Goal: Task Accomplishment & Management: Manage account settings

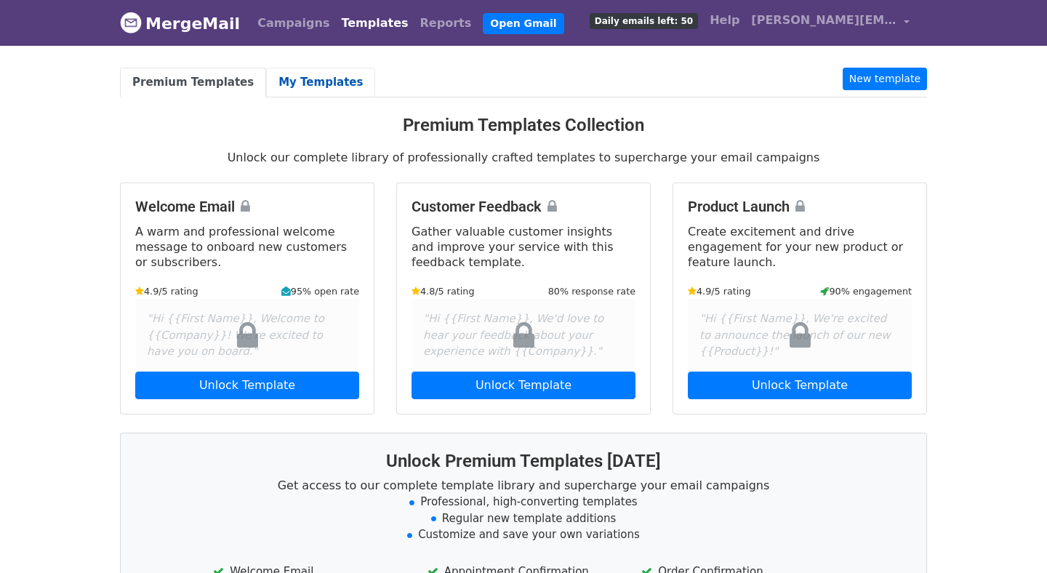
click at [300, 76] on link "My Templates" at bounding box center [320, 83] width 109 height 30
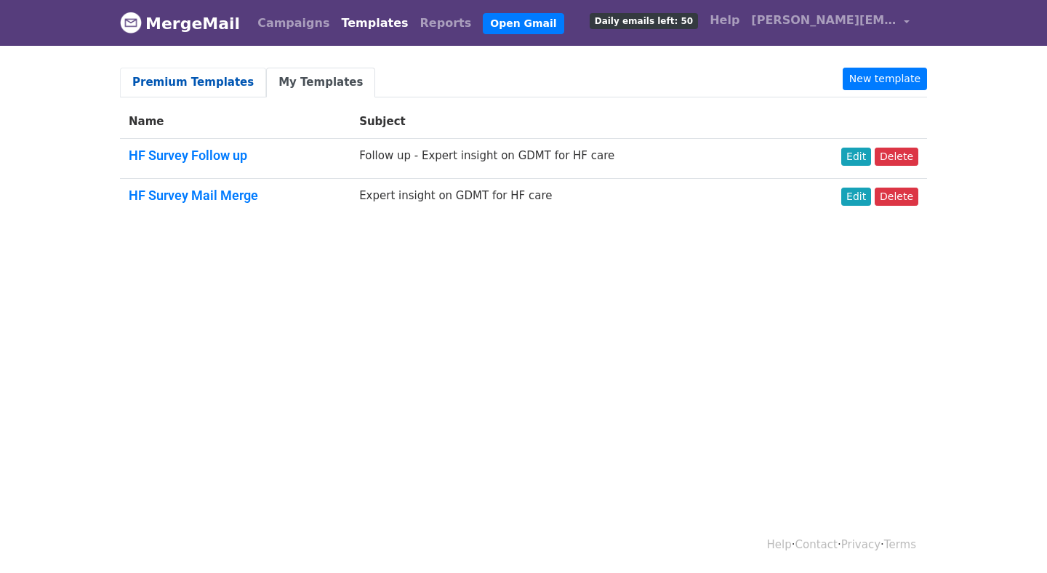
click at [202, 89] on link "Premium Templates" at bounding box center [193, 83] width 146 height 30
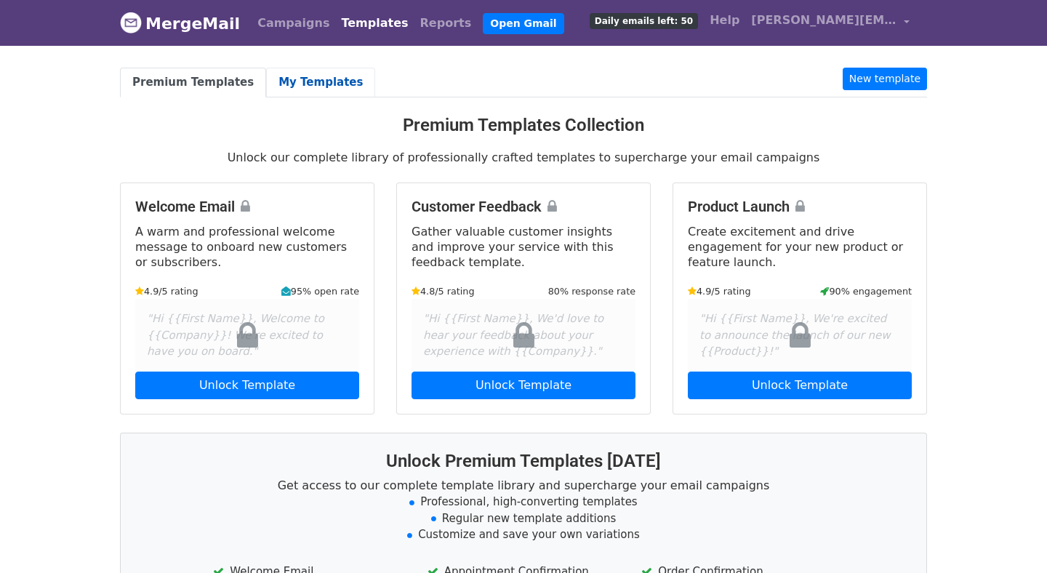
click at [289, 90] on link "My Templates" at bounding box center [320, 83] width 109 height 30
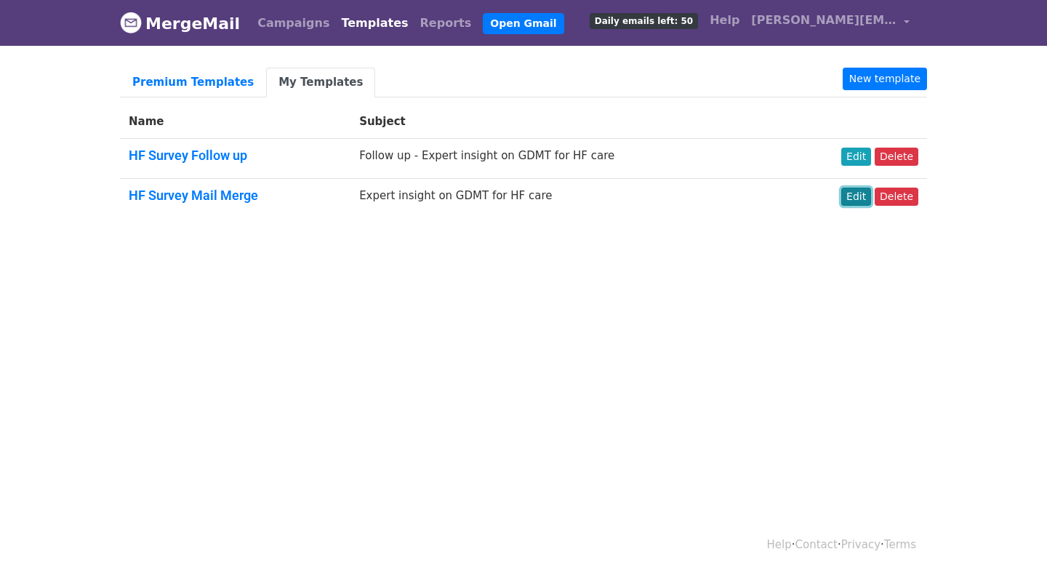
click at [865, 193] on link "Edit" at bounding box center [856, 197] width 30 height 18
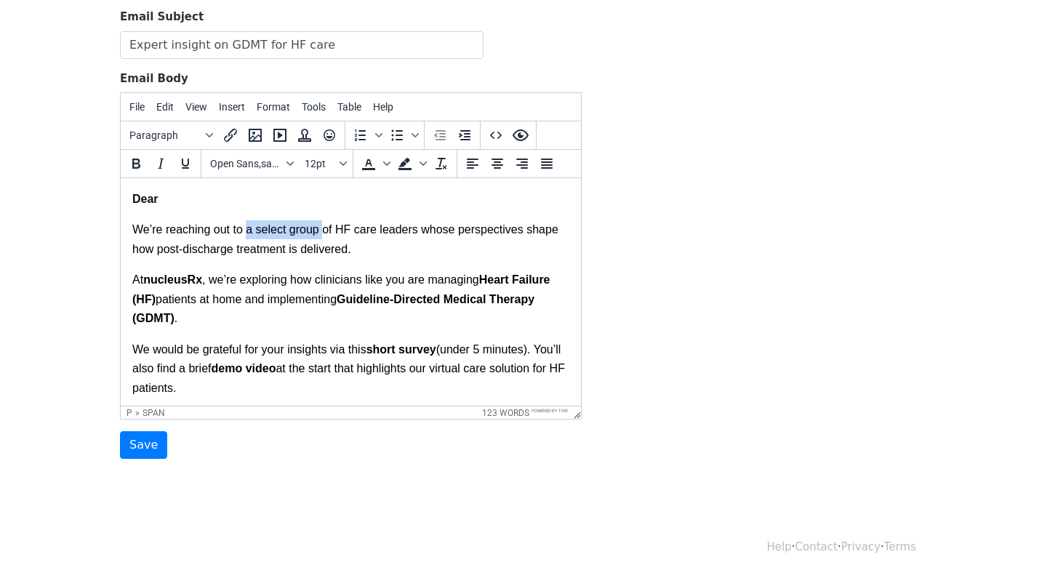
drag, startPoint x: 321, startPoint y: 232, endPoint x: 248, endPoint y: 237, distance: 72.9
click at [248, 237] on span "We’re reaching out to a select group of HF care leaders whose perspectives shap…" at bounding box center [346, 238] width 429 height 31
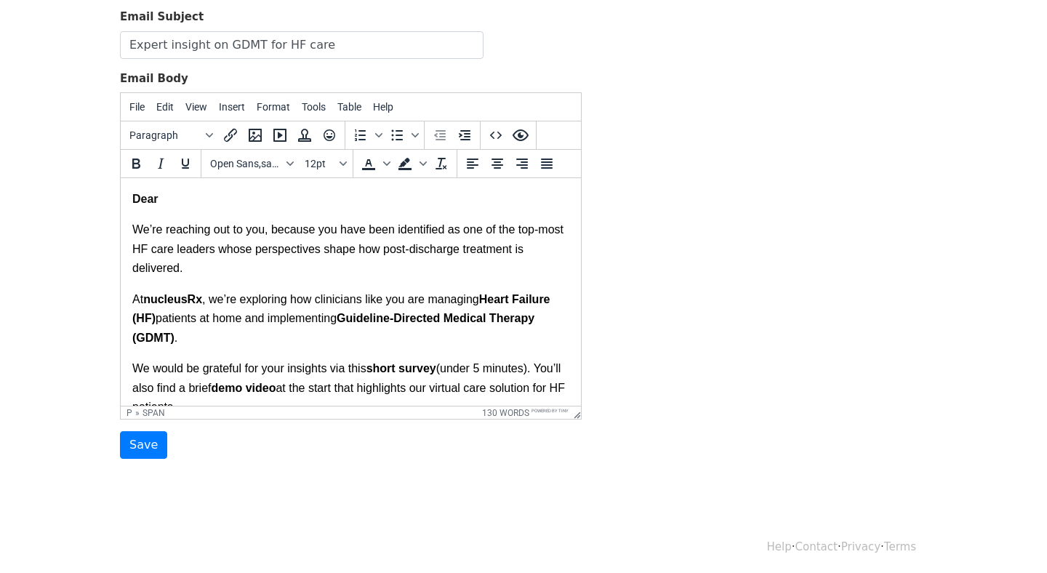
click at [251, 260] on p "We’re reaching out to you, because you have been identified as one of the top-m…" at bounding box center [350, 249] width 437 height 81
drag, startPoint x: 175, startPoint y: 249, endPoint x: 130, endPoint y: 253, distance: 44.5
click at [130, 253] on html "Dear We’re reaching out to you, because you have been identified as one of the …" at bounding box center [351, 493] width 460 height 631
click at [174, 250] on span "We’re reaching out to you, because you have been identified as one of the top-m…" at bounding box center [349, 248] width 434 height 51
click at [151, 250] on span "We’re reaching out to you, because you have been identified as one of the top-m…" at bounding box center [349, 248] width 434 height 51
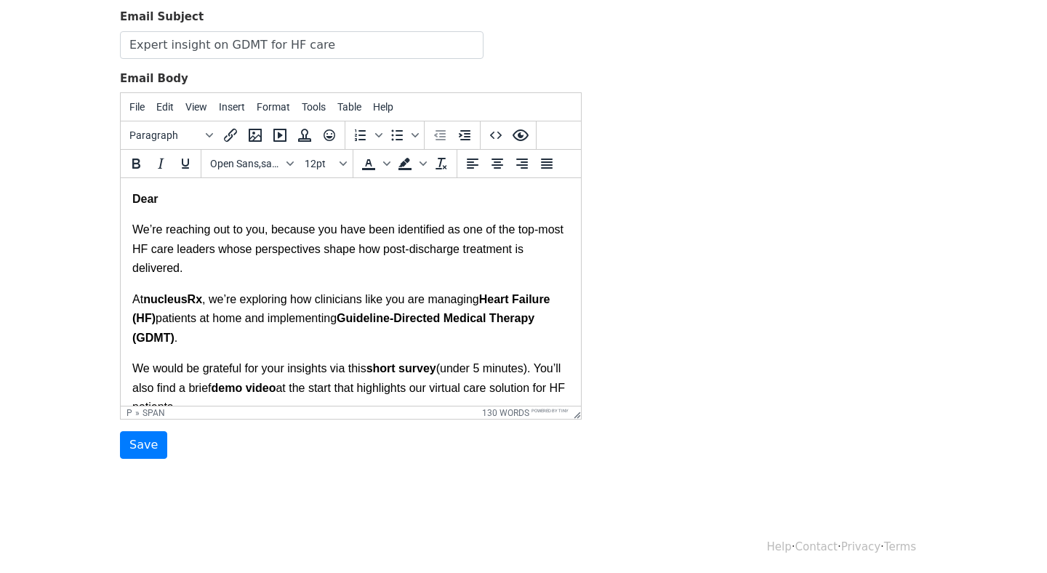
click at [173, 250] on span "We’re reaching out to you, because you have been identified as one of the top-m…" at bounding box center [349, 248] width 434 height 51
click at [234, 249] on span "We’re reaching out to you, because you have been identified as one of the top-m…" at bounding box center [349, 248] width 434 height 51
click at [282, 275] on p "We’re reaching out to you, because you have been identified as one of the top-m…" at bounding box center [350, 249] width 437 height 81
click at [228, 251] on span "We’re reaching out to you, because you have been identified as one of the top-m…" at bounding box center [349, 248] width 434 height 51
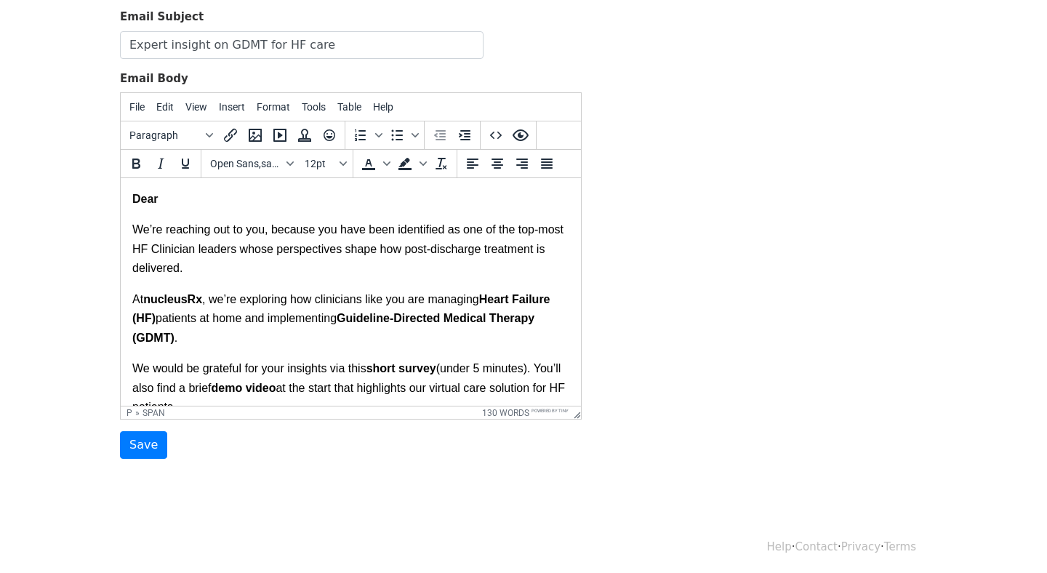
click at [343, 293] on p "At nucleusRx , we’re exploring how clinicians like you are managing Heart Failu…" at bounding box center [350, 324] width 437 height 69
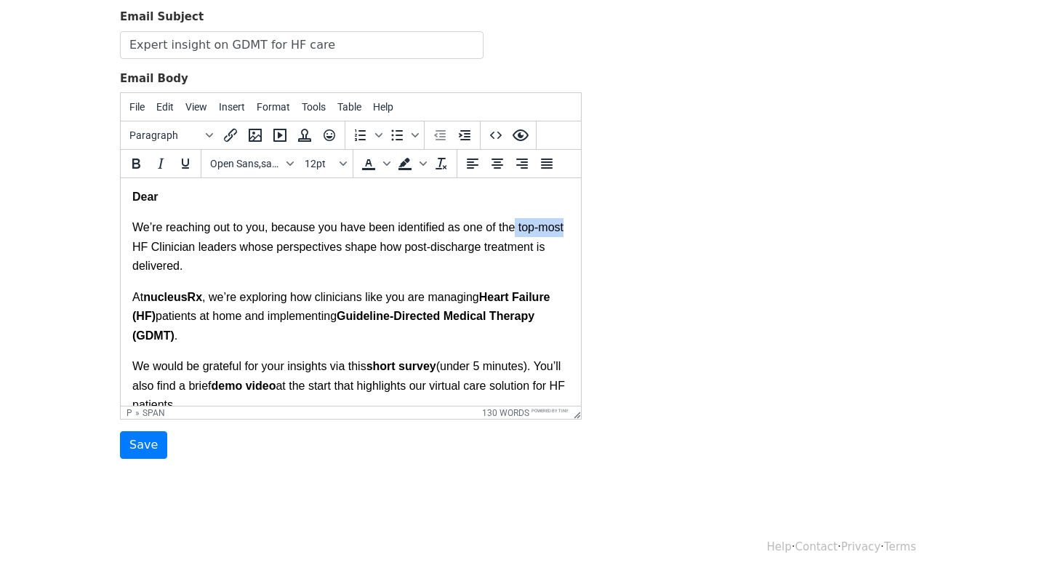
drag, startPoint x: 564, startPoint y: 229, endPoint x: 516, endPoint y: 232, distance: 48.8
click at [516, 232] on span "We’re reaching out to you, because you have been identified as one of the top-m…" at bounding box center [349, 246] width 434 height 51
click at [144, 252] on span "We’re reaching out to you, because you have been identified as one of the top-m…" at bounding box center [349, 246] width 434 height 51
drag, startPoint x: 147, startPoint y: 251, endPoint x: 132, endPoint y: 252, distance: 14.6
click at [132, 252] on span "We’re reaching out to you, because you have been identified as one of the top-m…" at bounding box center [349, 246] width 434 height 51
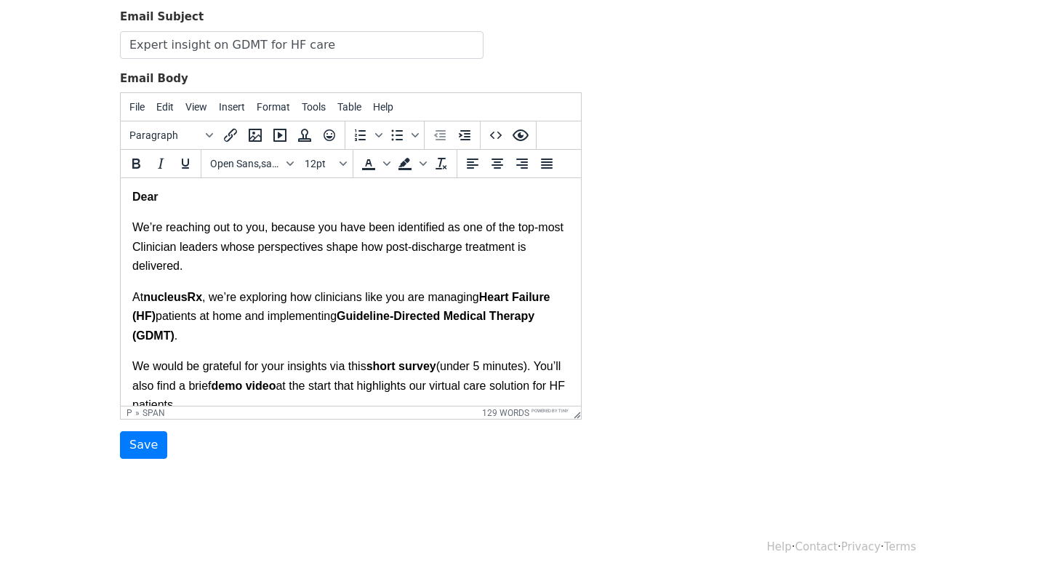
click at [385, 247] on span "We’re reaching out to you, because you have been identified as one of the top-m…" at bounding box center [351, 246] width 438 height 51
click at [514, 249] on span "We’re reaching out to you, because you have been identified as one of the top-m…" at bounding box center [351, 246] width 438 height 51
click at [477, 297] on span ", we’re exploring how clinicians like you are managing" at bounding box center [340, 297] width 277 height 12
click at [137, 250] on span "We’re reaching out to you, because you have been identified as one of the top-m…" at bounding box center [351, 246] width 438 height 51
click at [511, 250] on span "We’re reaching out to you, because you have been identified as one of the top-m…" at bounding box center [351, 246] width 438 height 51
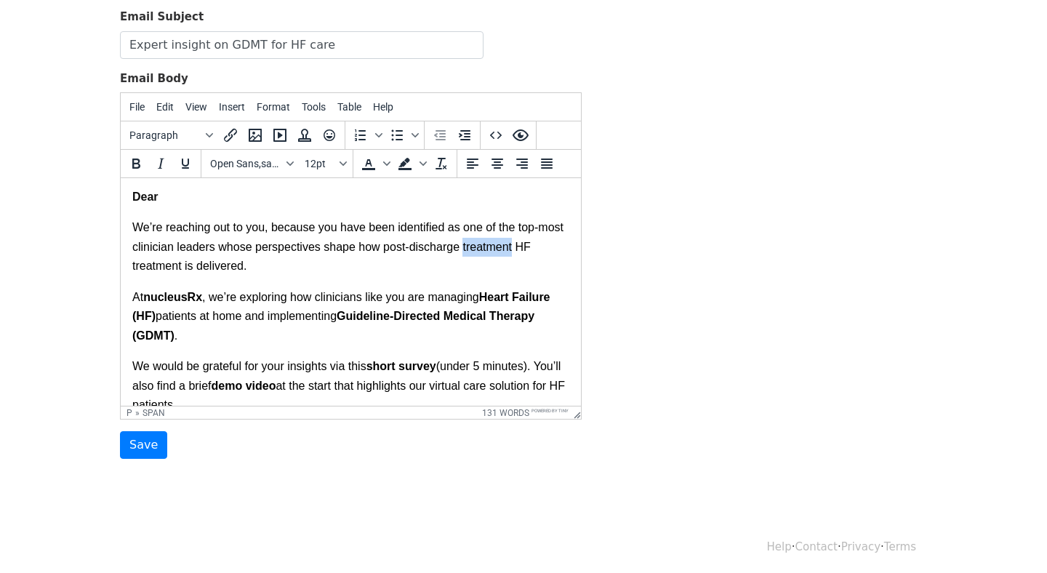
drag, startPoint x: 511, startPoint y: 250, endPoint x: 463, endPoint y: 252, distance: 47.3
click at [463, 252] on span "We’re reaching out to you, because you have been identified as one of the top-m…" at bounding box center [351, 246] width 438 height 51
click at [455, 289] on body "Dear We’re reaching out to you, because you have been identified as one of the …" at bounding box center [350, 491] width 437 height 607
drag, startPoint x: 563, startPoint y: 225, endPoint x: 520, endPoint y: 228, distance: 43.0
click at [520, 228] on span "We’re reaching out to you, because you have been identified as one of the top-m…" at bounding box center [351, 246] width 438 height 51
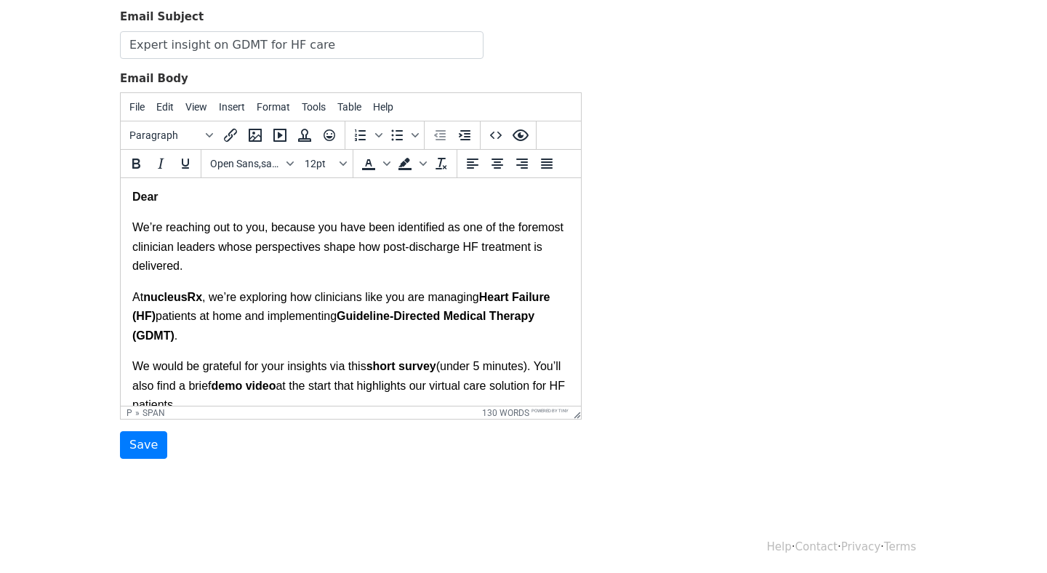
click at [132, 248] on span "We’re reaching out to you, because you have been identified as one of the forem…" at bounding box center [351, 246] width 438 height 51
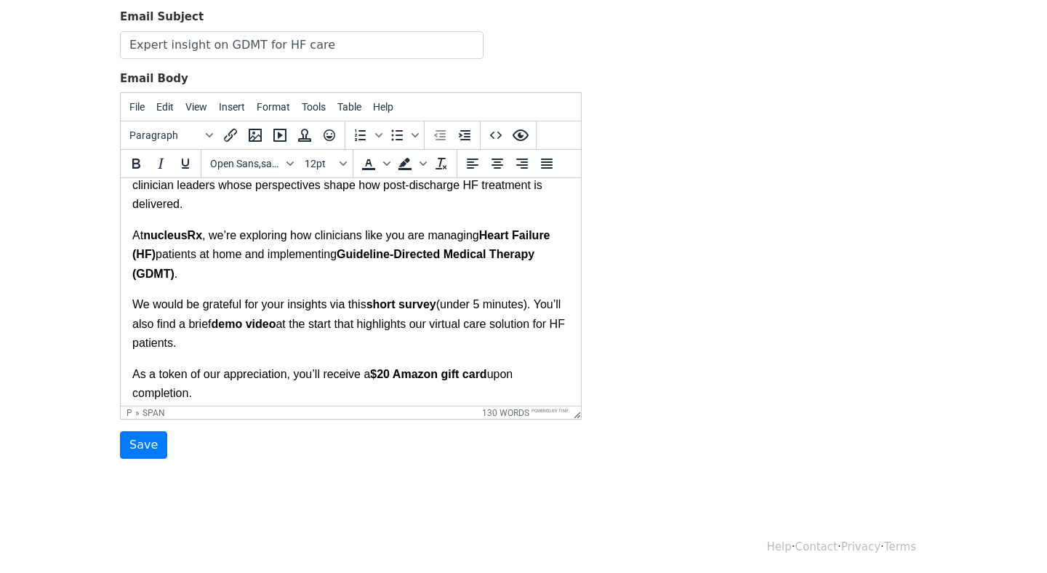
scroll to position [89, 0]
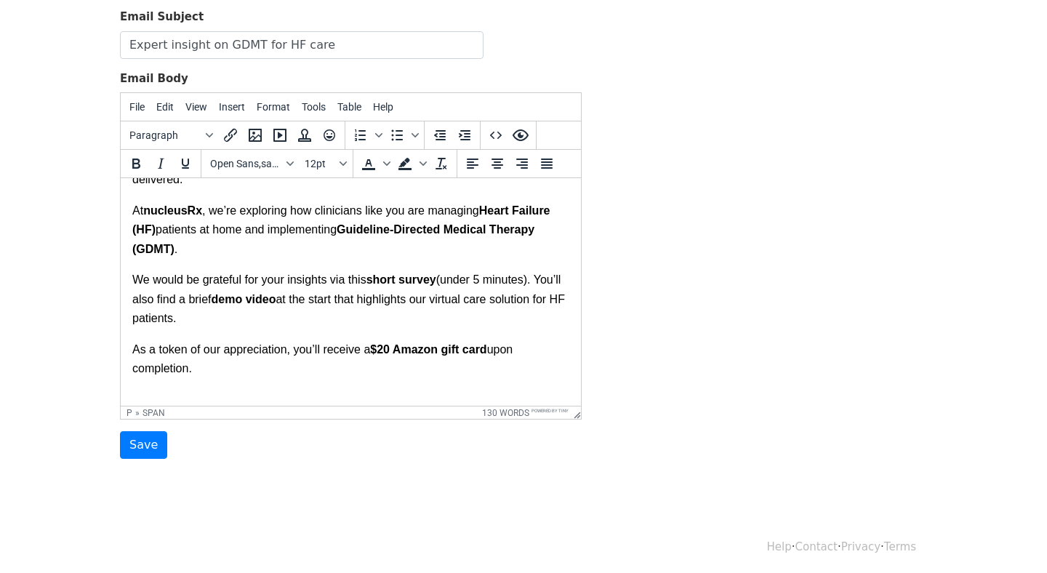
drag, startPoint x: 209, startPoint y: 377, endPoint x: 132, endPoint y: 286, distance: 119.2
click at [132, 286] on html "Dear We’re reaching out to you, because you have been identified as one of the …" at bounding box center [351, 404] width 460 height 631
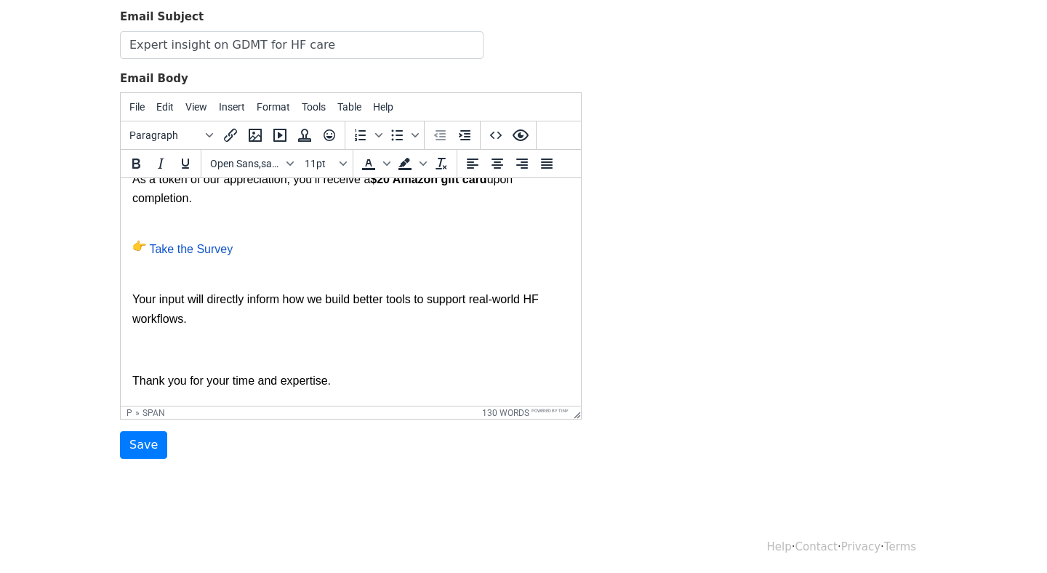
click at [259, 279] on p at bounding box center [356, 269] width 426 height 19
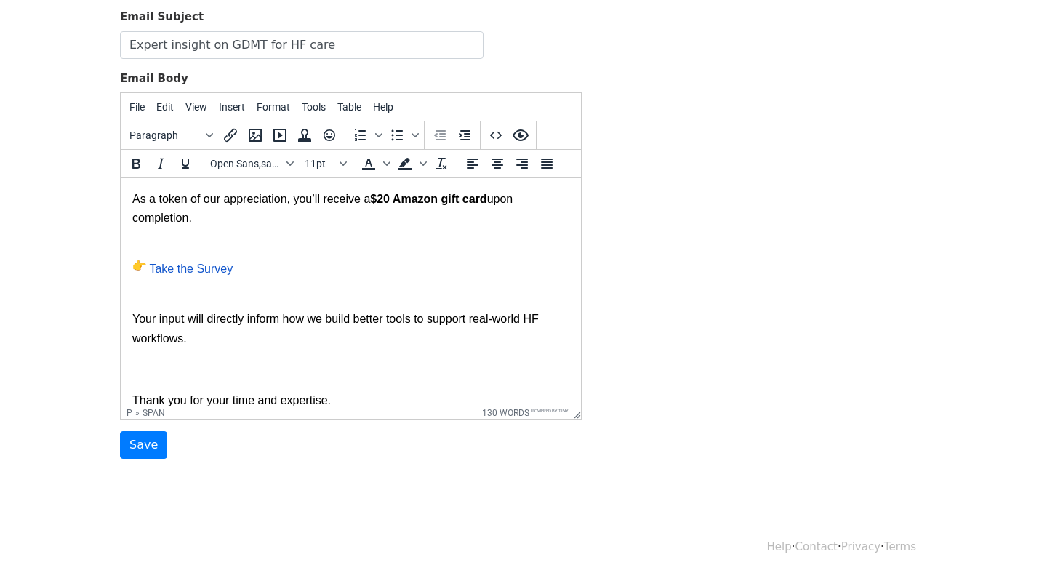
scroll to position [237, 0]
click at [391, 202] on span "$20 Amazon gift card" at bounding box center [428, 201] width 116 height 12
click at [393, 279] on p "Take the Survey" at bounding box center [350, 271] width 437 height 20
click at [401, 321] on span "Your input will directly inform how we build better tools to support real-world…" at bounding box center [336, 330] width 409 height 31
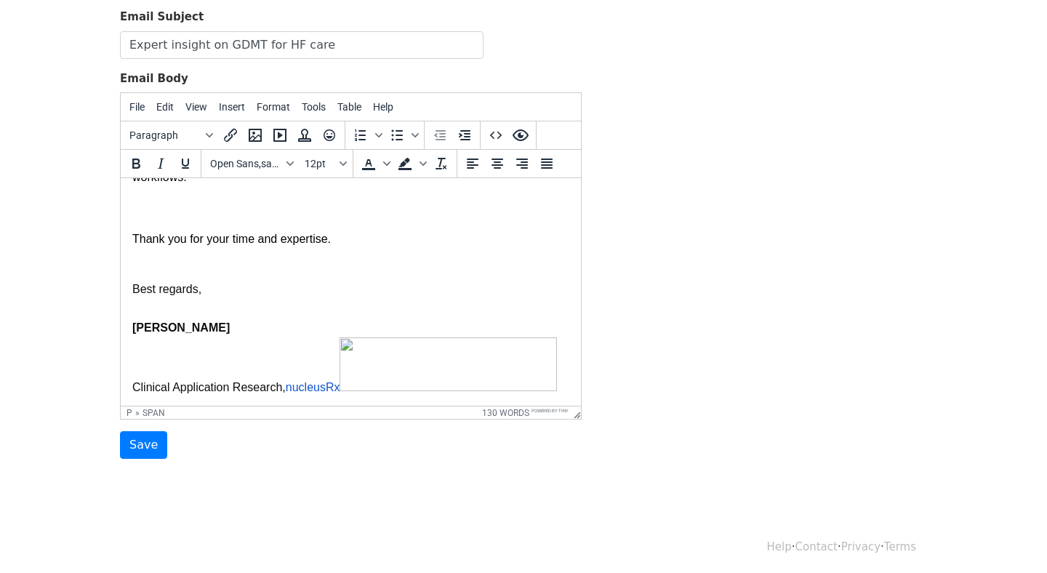
scroll to position [408, 0]
click at [409, 289] on p "Best regards," at bounding box center [350, 287] width 437 height 19
click at [375, 300] on p at bounding box center [356, 306] width 426 height 19
click at [281, 389] on span "Clinical Application Research," at bounding box center [208, 385] width 153 height 12
click at [283, 356] on body "Dear We’re reaching out to you, because you have been identified as one of the …" at bounding box center [350, 90] width 437 height 607
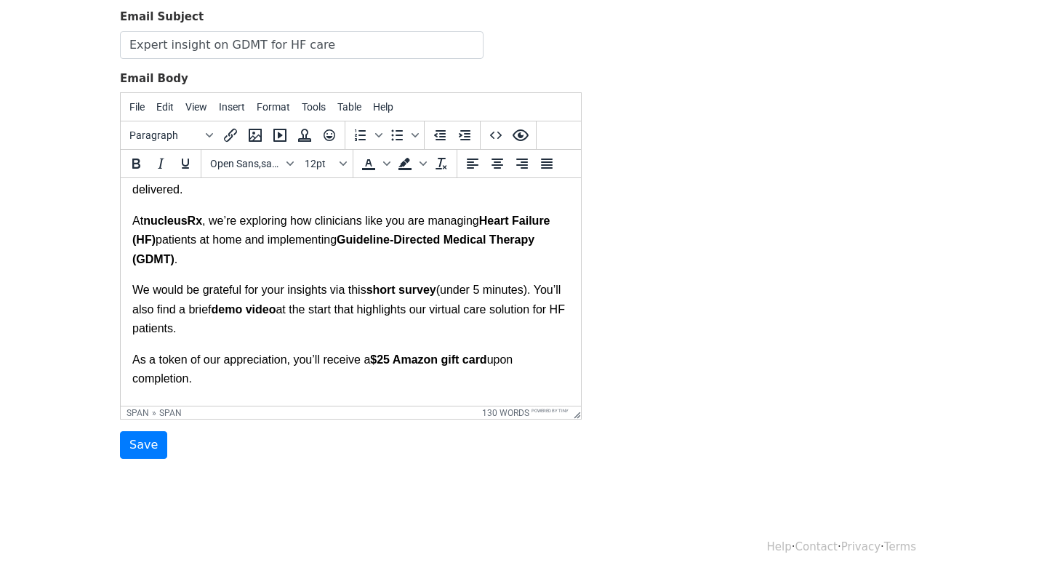
scroll to position [0, 0]
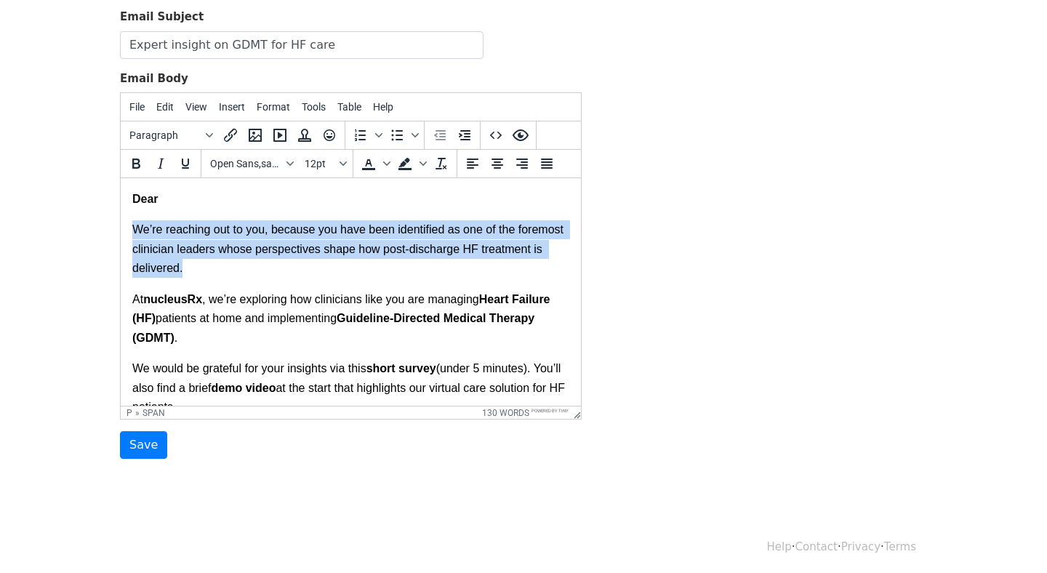
drag, startPoint x: 204, startPoint y: 272, endPoint x: 127, endPoint y: 235, distance: 85.5
click at [127, 235] on html "Dear We’re reaching out to you, because you have been identified as one of the …" at bounding box center [351, 493] width 460 height 631
copy span "We’re reaching out to you, because you have been identified as one of the forem…"
click at [195, 257] on p "We’re reaching out to you, because you have been identified as one of the forem…" at bounding box center [350, 249] width 437 height 81
drag, startPoint x: 193, startPoint y: 275, endPoint x: 135, endPoint y: 236, distance: 70.2
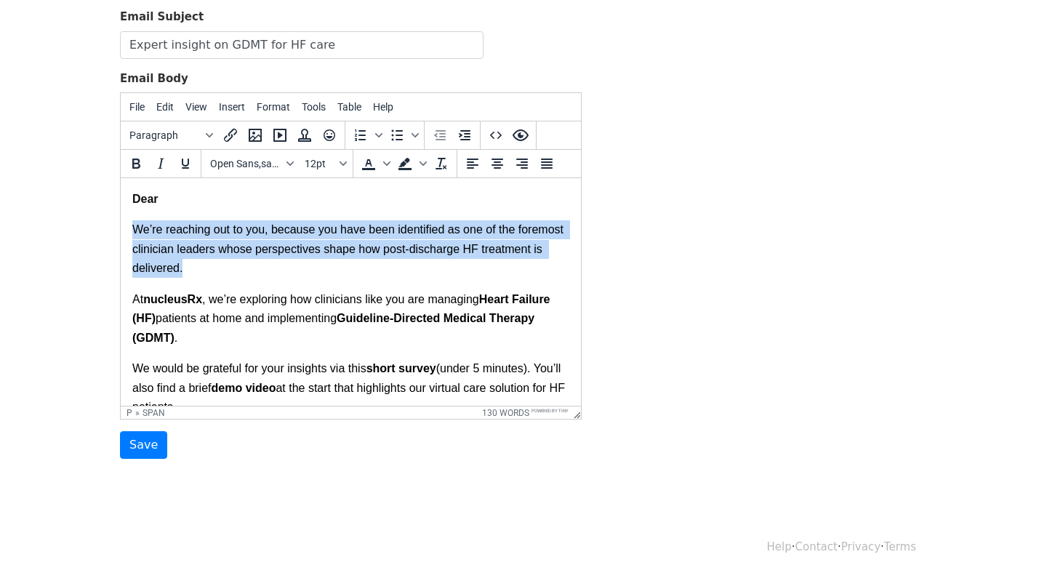
click at [135, 236] on p "We’re reaching out to you, because you have been identified as one of the forem…" at bounding box center [350, 249] width 437 height 81
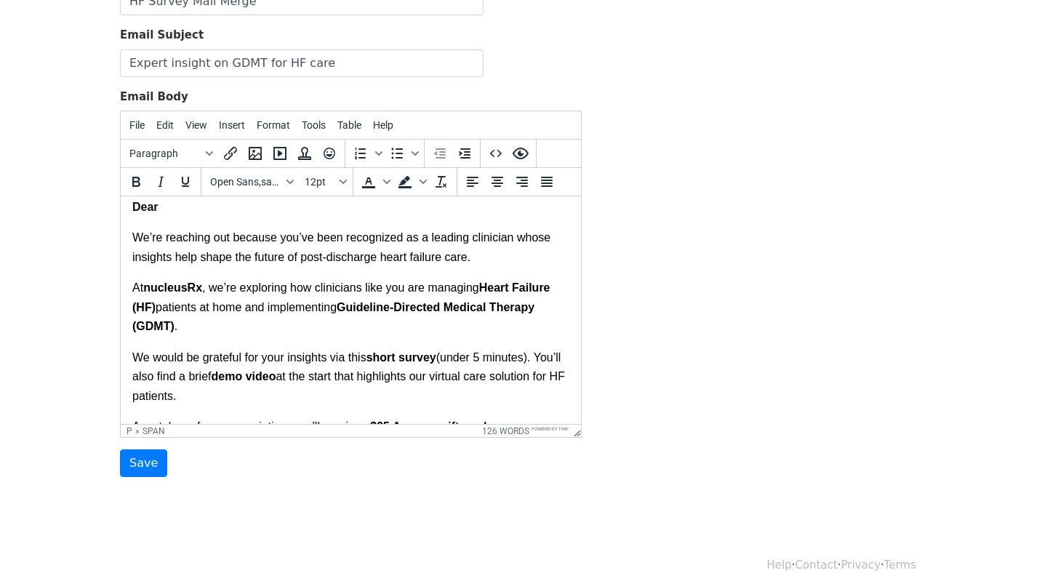
scroll to position [12, 0]
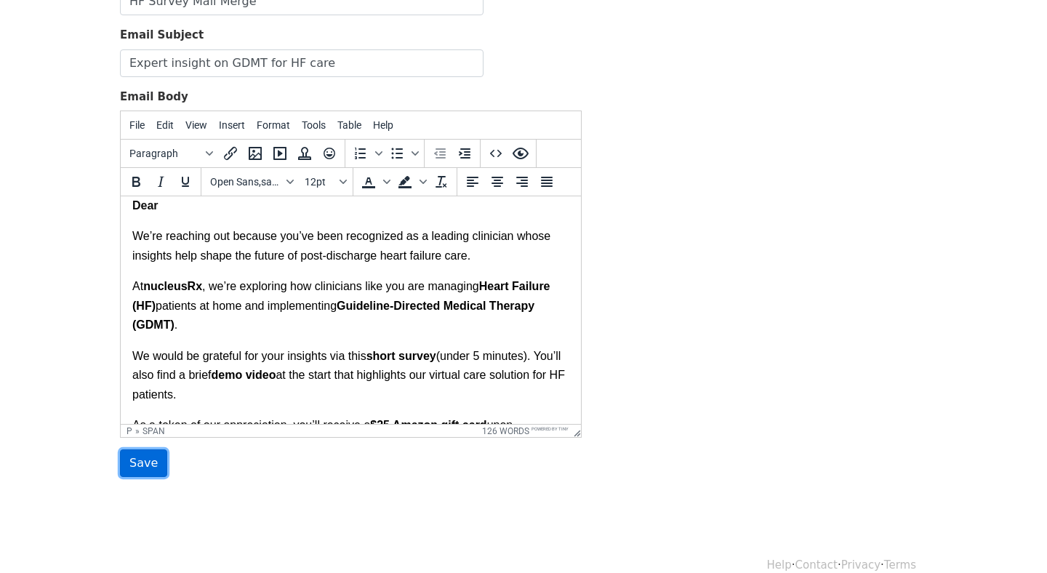
click at [144, 468] on input "Save" at bounding box center [143, 463] width 47 height 28
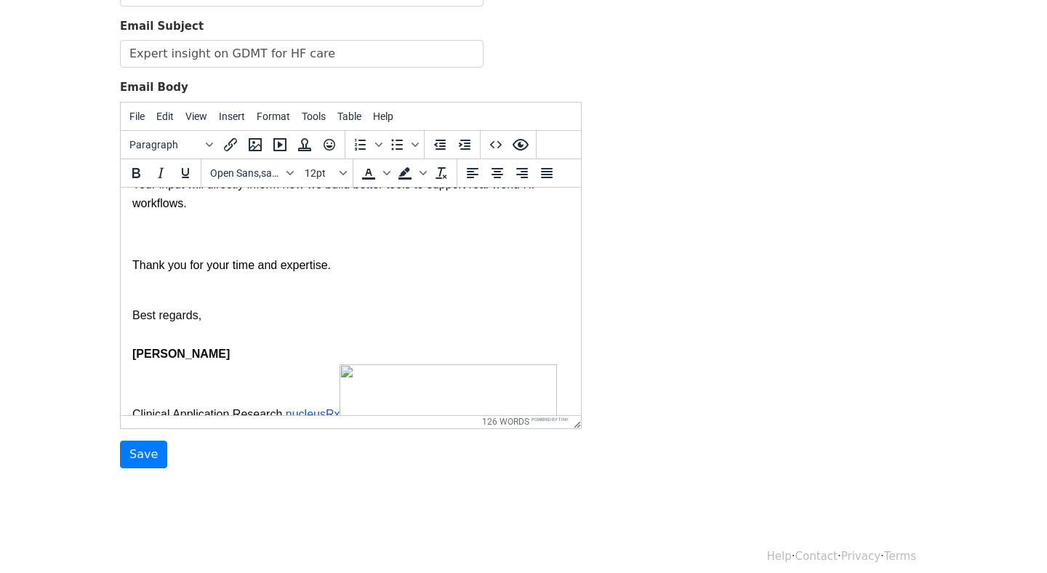
scroll to position [388, 0]
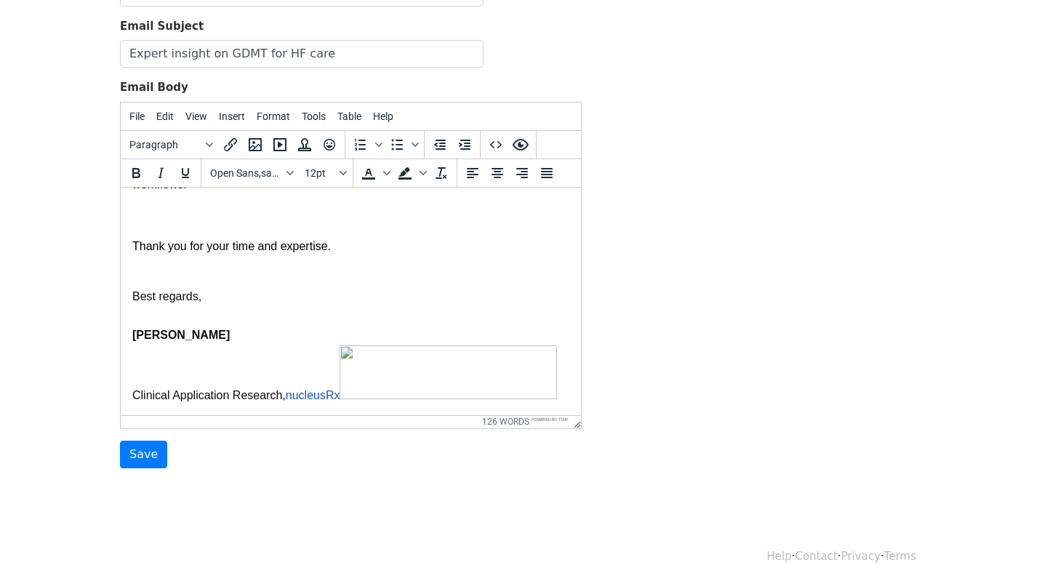
click at [313, 395] on span "nucleusRx" at bounding box center [313, 394] width 55 height 12
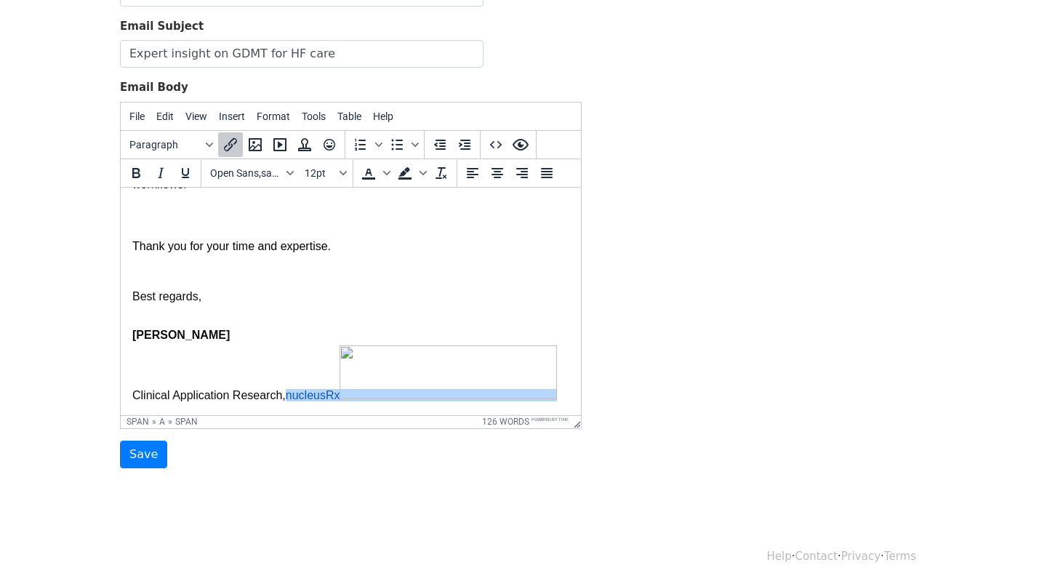
click at [316, 396] on span "nucleusRx" at bounding box center [313, 394] width 55 height 12
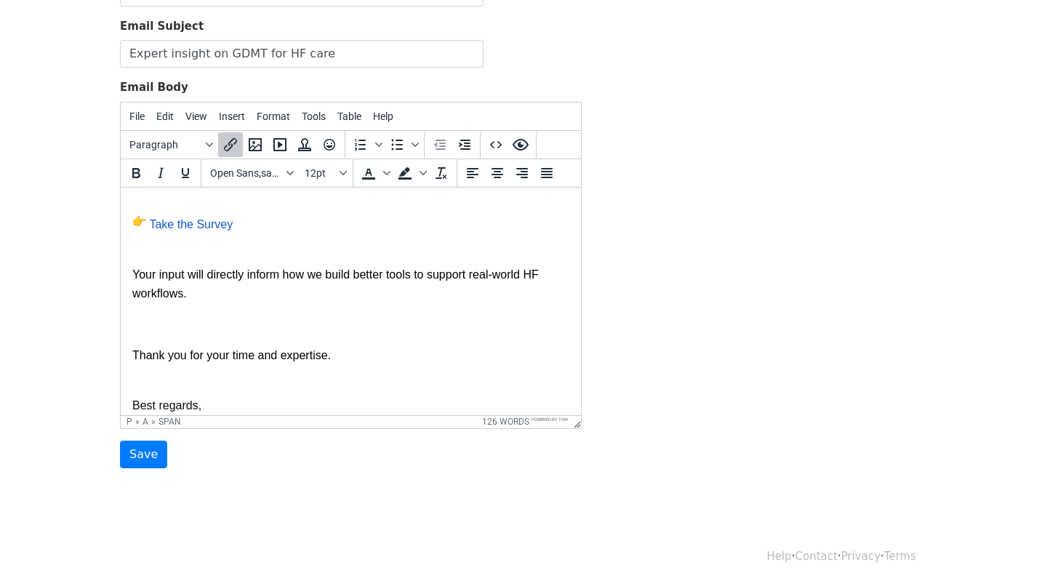
click at [192, 230] on span "Take the Survey" at bounding box center [191, 223] width 84 height 12
click at [202, 229] on span "Take the Survey" at bounding box center [191, 223] width 84 height 12
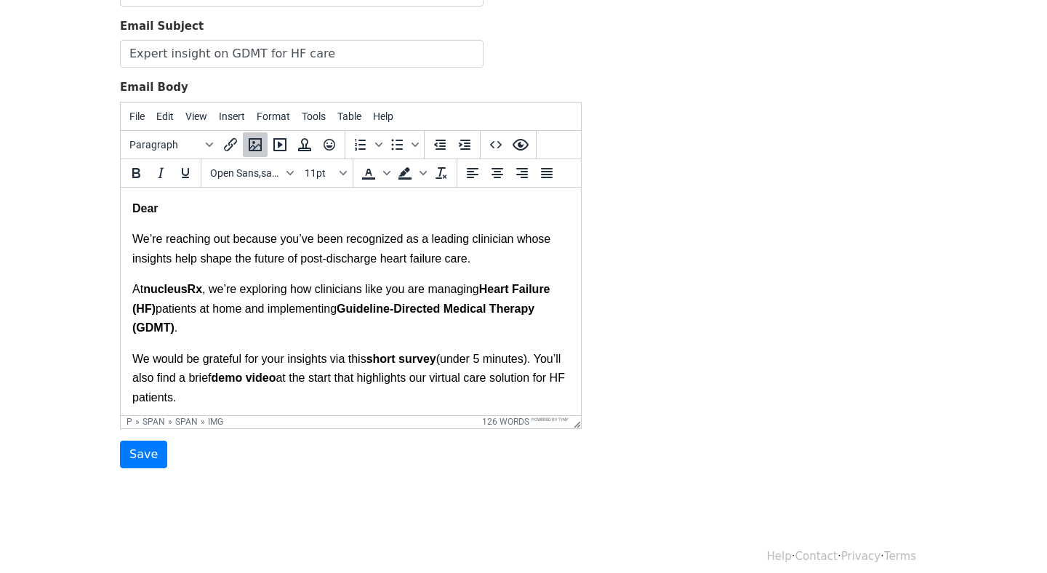
scroll to position [0, 0]
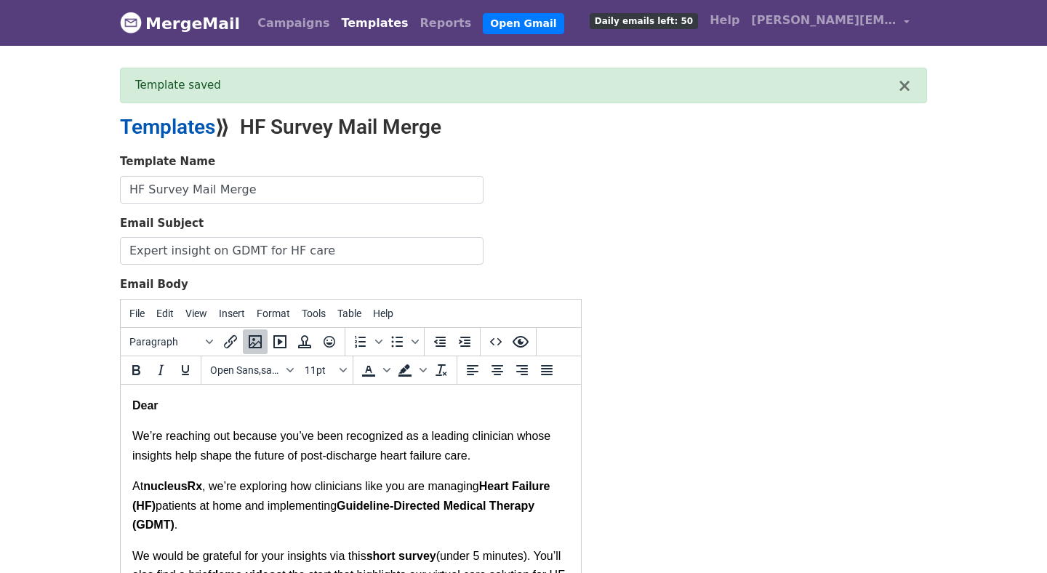
click at [189, 126] on link "Templates" at bounding box center [167, 127] width 95 height 24
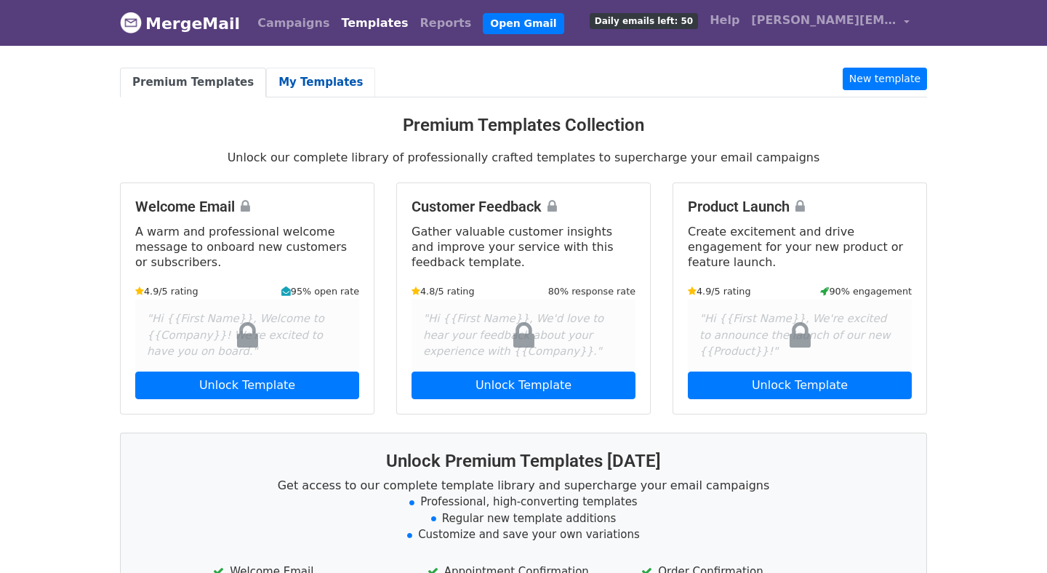
click at [316, 87] on link "My Templates" at bounding box center [320, 83] width 109 height 30
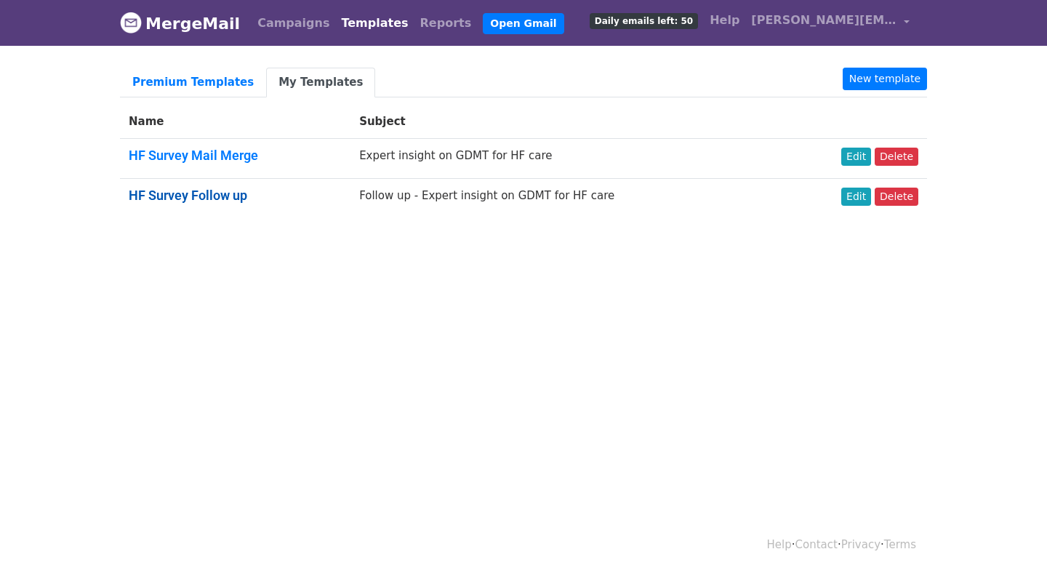
click at [222, 191] on link "HF Survey Follow up" at bounding box center [188, 195] width 119 height 15
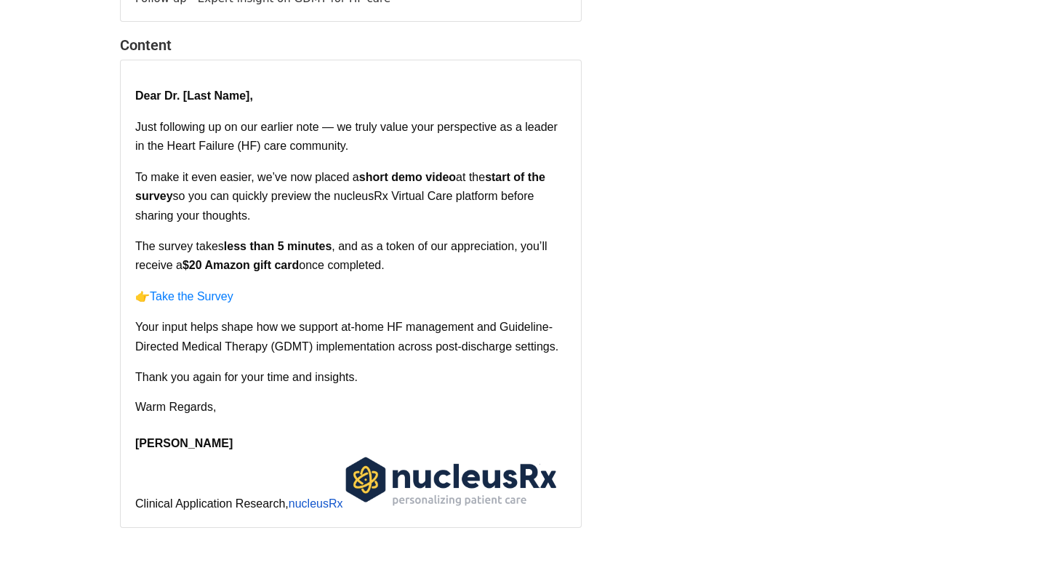
scroll to position [4, 0]
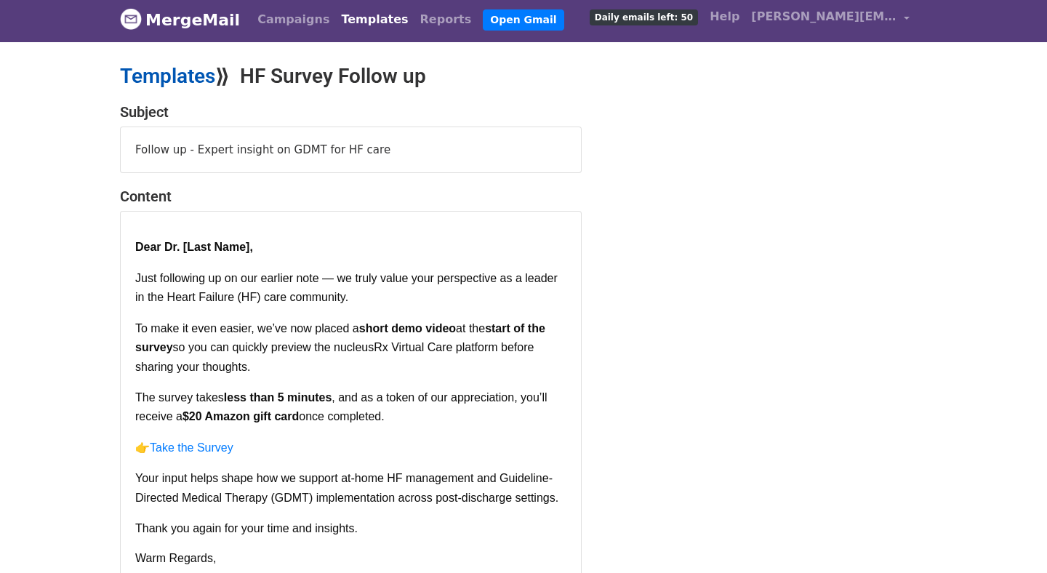
click at [194, 70] on link "Templates" at bounding box center [167, 76] width 95 height 24
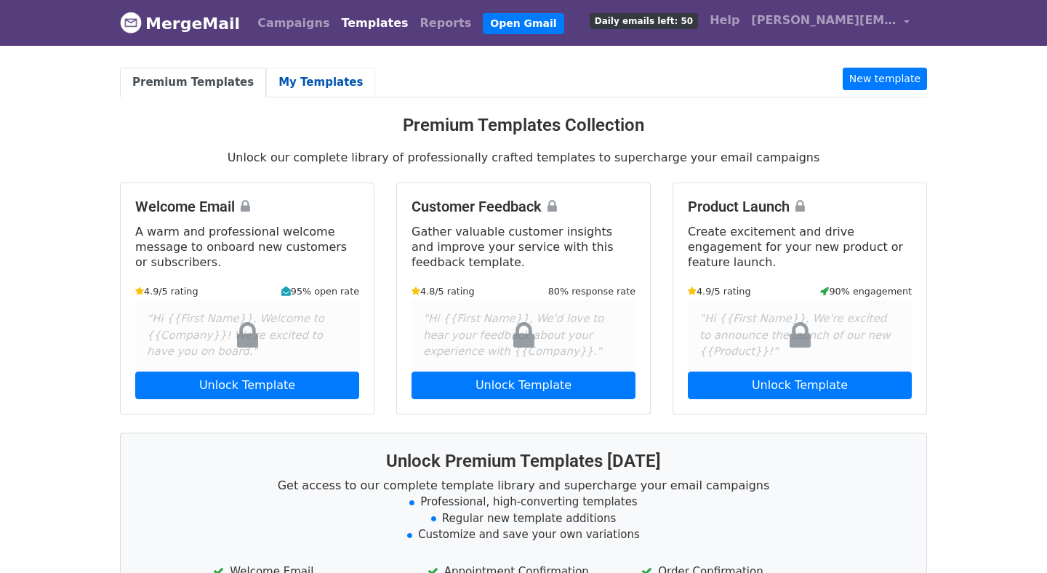
click at [305, 87] on link "My Templates" at bounding box center [320, 83] width 109 height 30
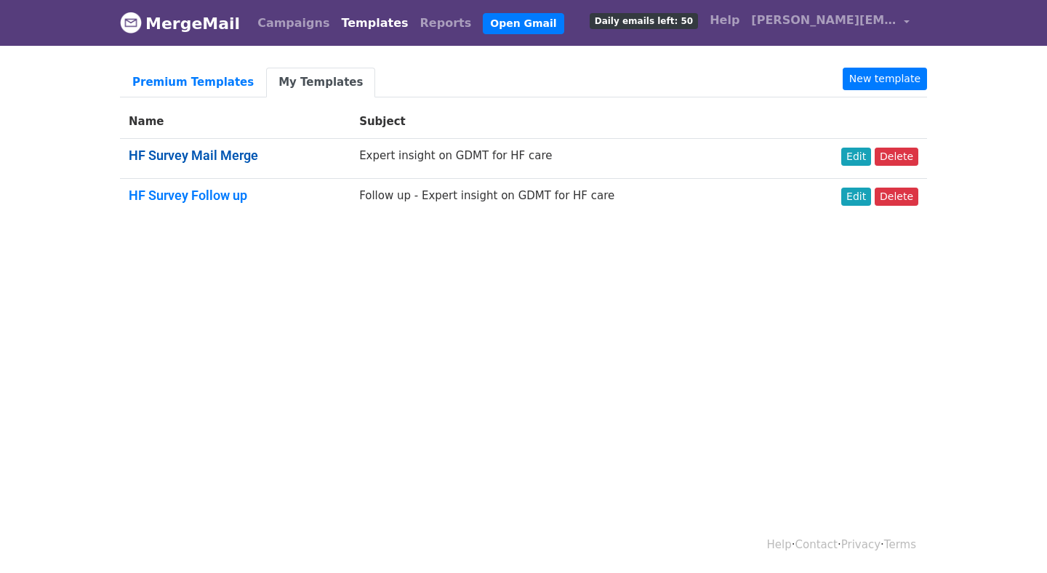
click at [231, 152] on link "HF Survey Mail Merge" at bounding box center [193, 155] width 129 height 15
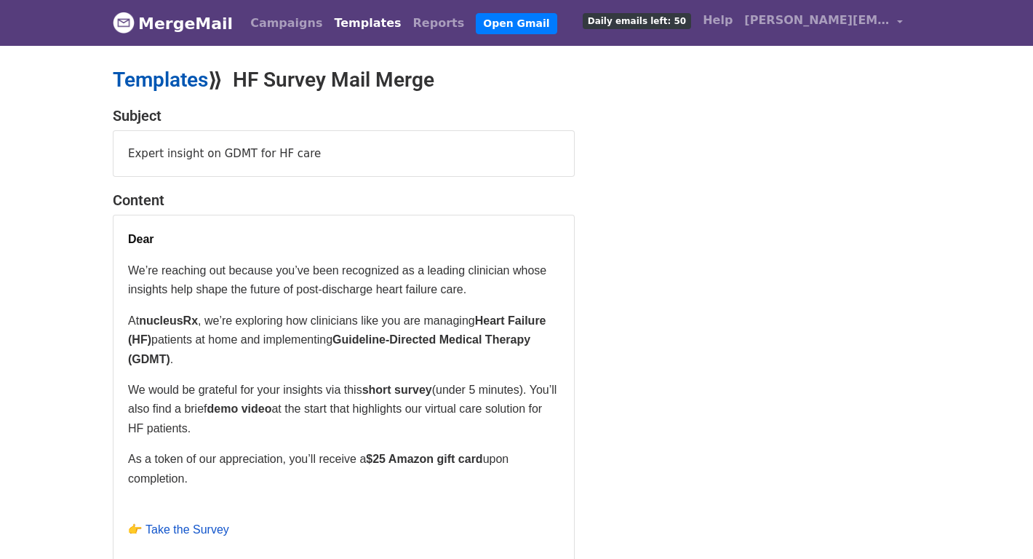
click at [187, 84] on link "Templates" at bounding box center [160, 80] width 95 height 24
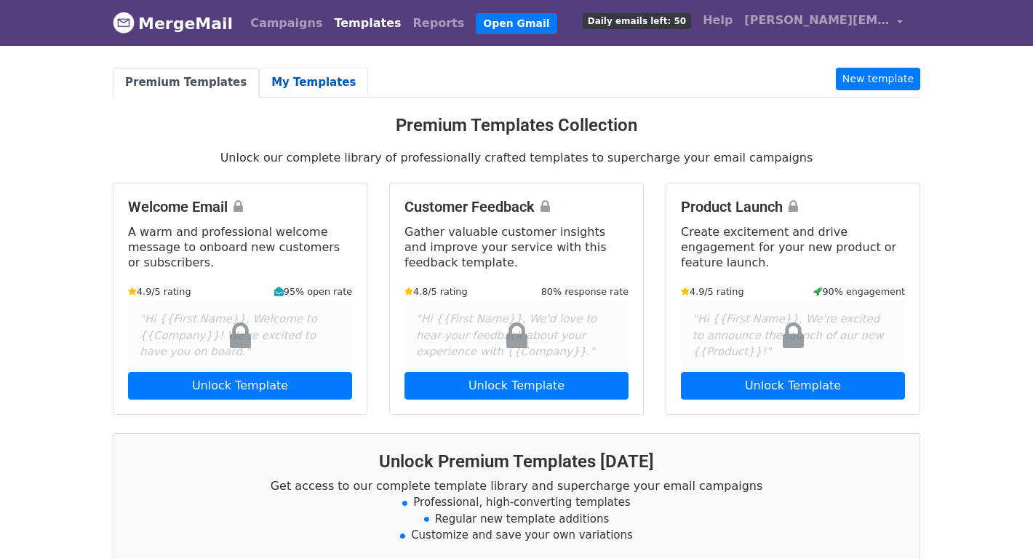
click at [286, 88] on link "My Templates" at bounding box center [313, 83] width 109 height 30
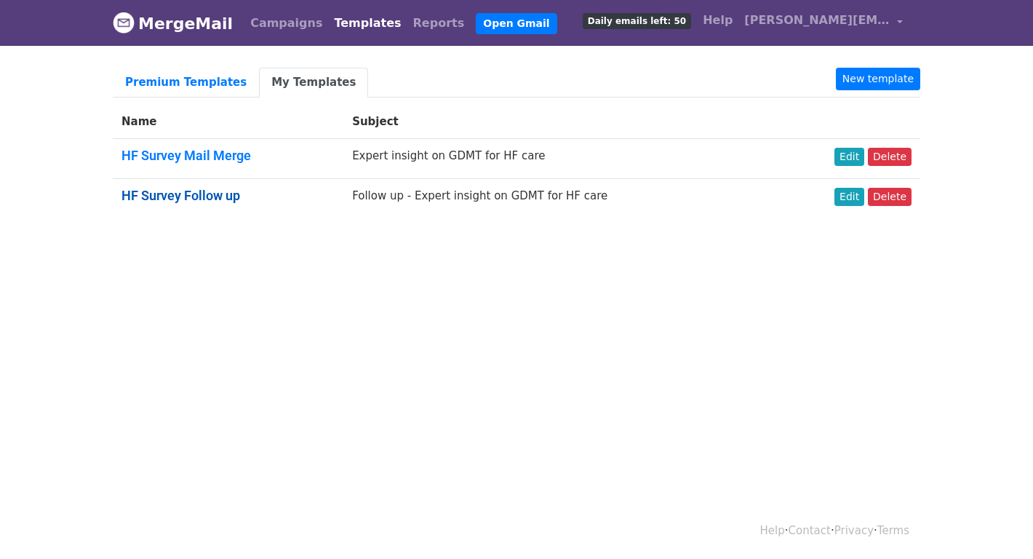
click at [222, 198] on link "HF Survey Follow up" at bounding box center [180, 195] width 119 height 15
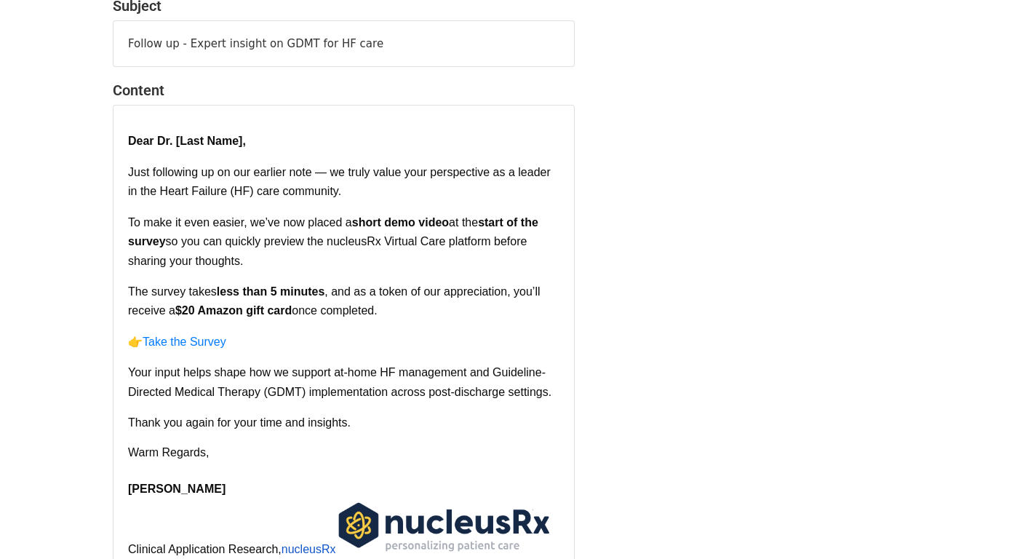
scroll to position [132, 0]
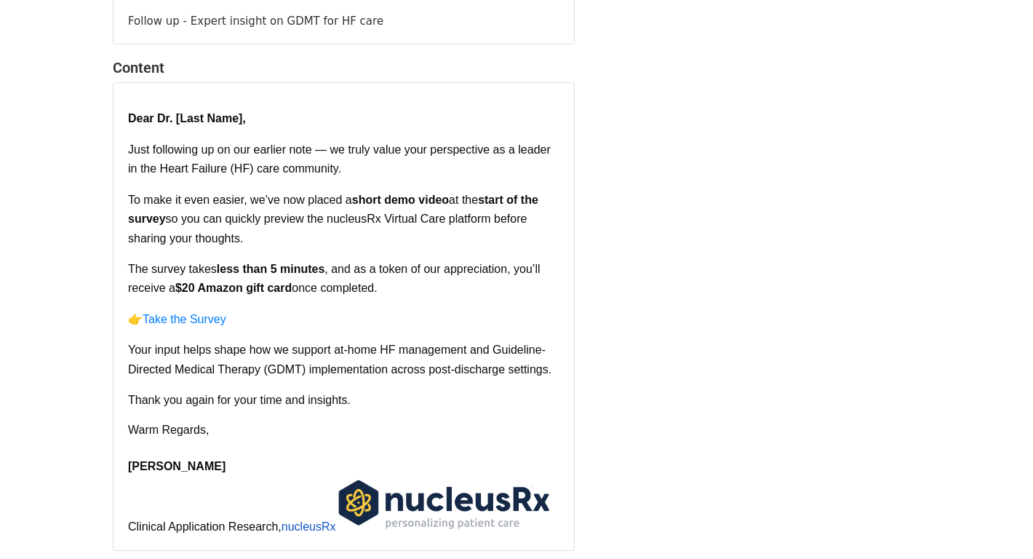
click at [196, 294] on span "$20 Amazon gift card" at bounding box center [233, 287] width 116 height 12
click at [196, 291] on span "$20 Amazon gift card" at bounding box center [233, 287] width 116 height 12
click at [177, 294] on span ", and as a token of our appreciation, you’ll receive a" at bounding box center [334, 278] width 412 height 31
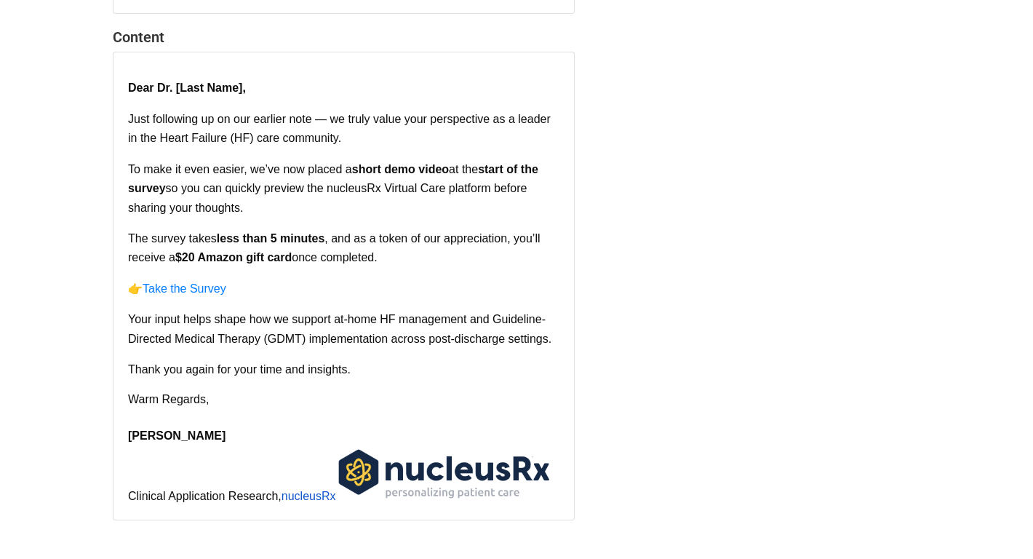
scroll to position [247, 0]
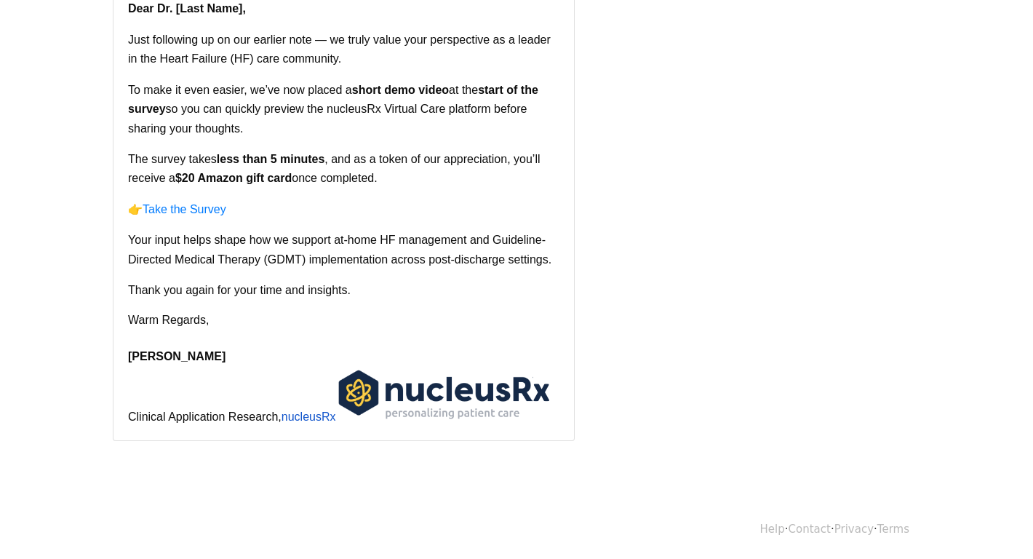
click at [250, 215] on p "👉 Take the Survey" at bounding box center [343, 215] width 431 height 31
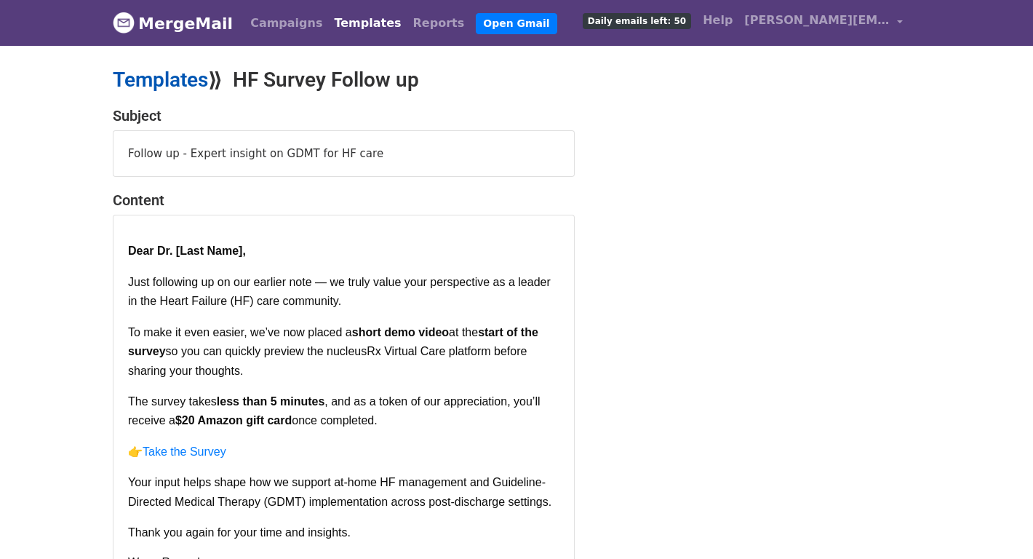
click at [173, 78] on link "Templates" at bounding box center [160, 80] width 95 height 24
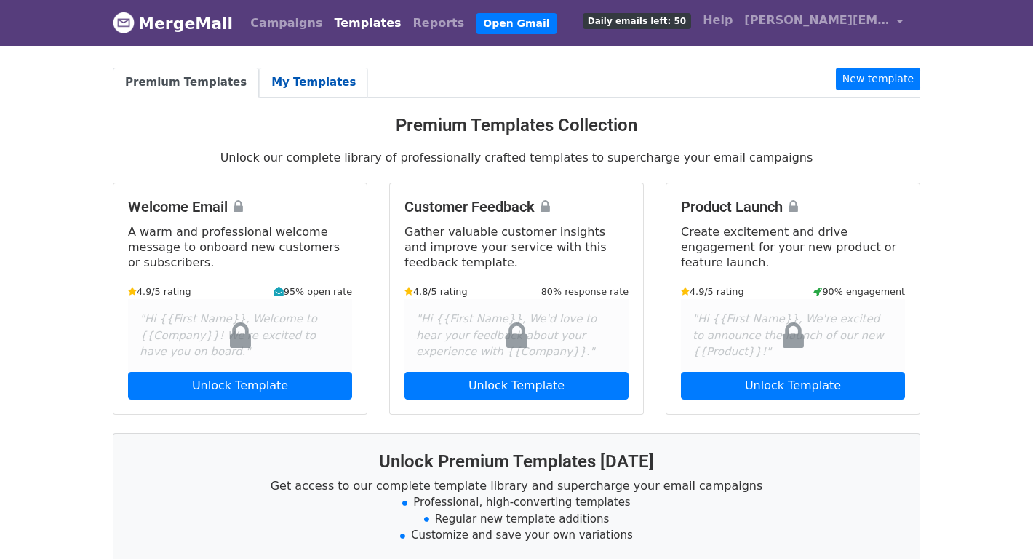
click at [306, 87] on link "My Templates" at bounding box center [313, 83] width 109 height 30
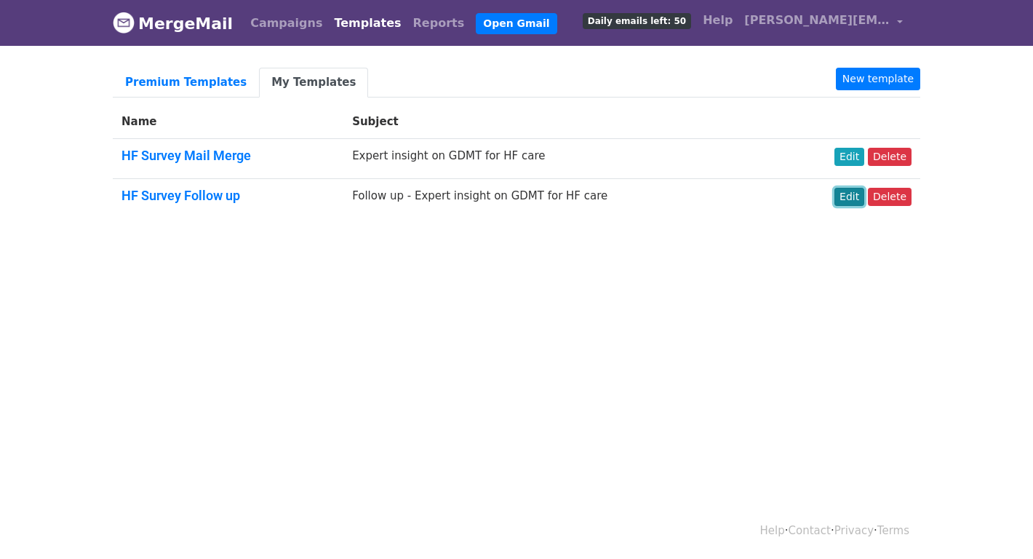
click at [844, 196] on link "Edit" at bounding box center [849, 197] width 30 height 18
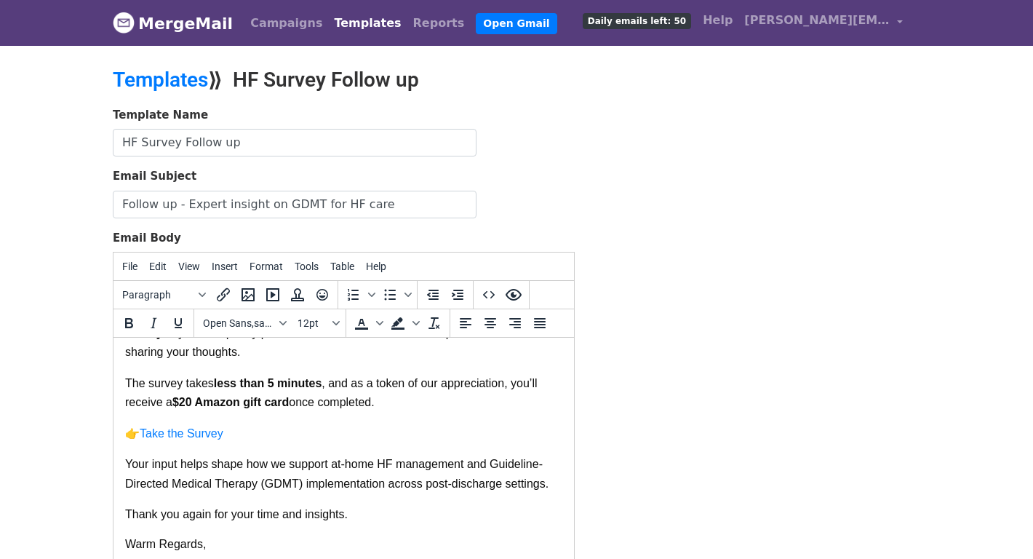
scroll to position [109, 0]
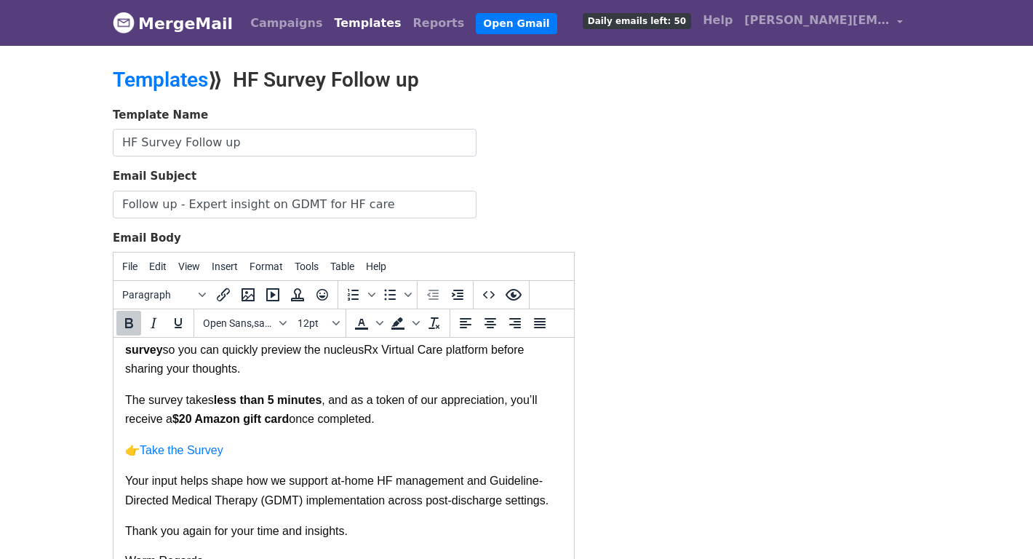
click at [194, 422] on span "$20 Amazon gift card" at bounding box center [230, 418] width 116 height 12
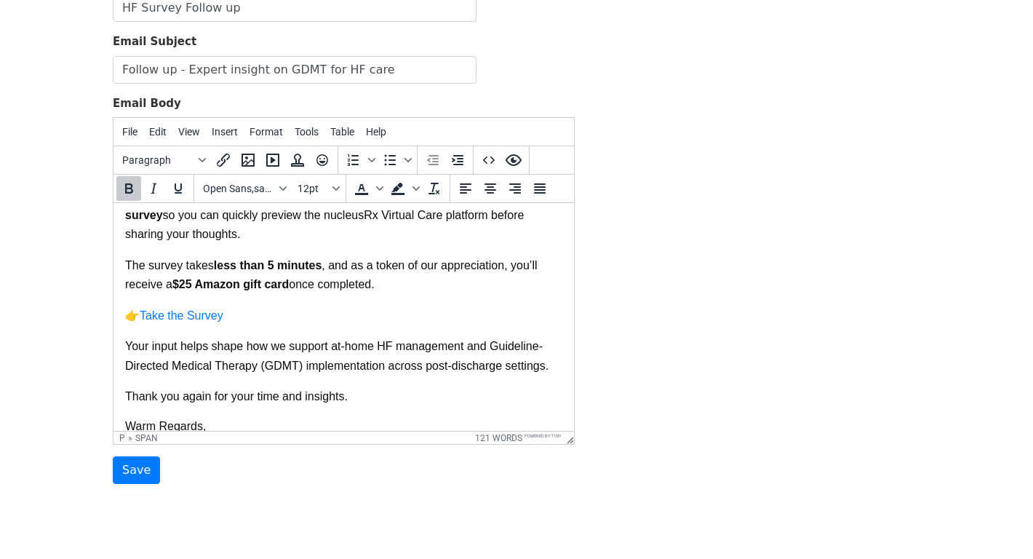
scroll to position [177, 0]
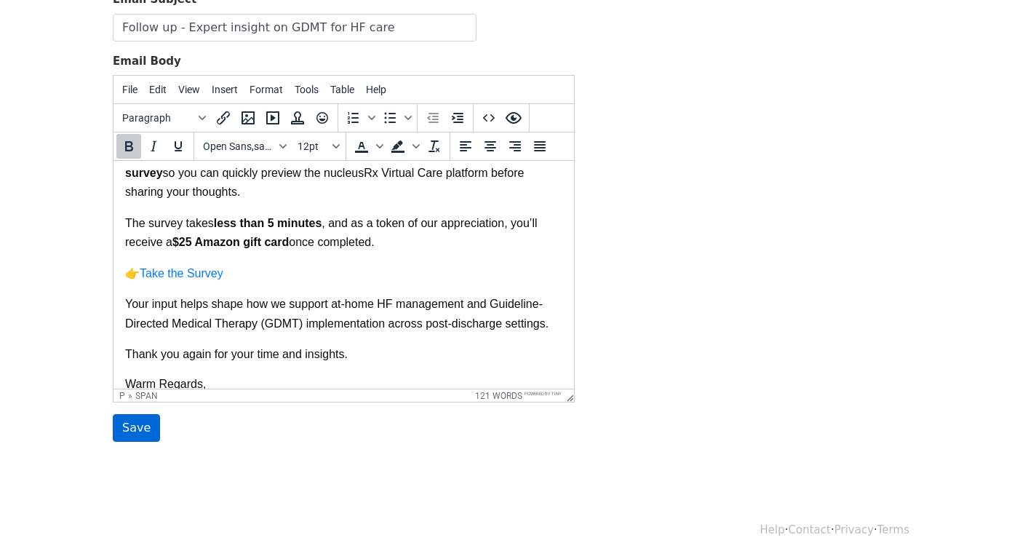
click at [124, 430] on input "Save" at bounding box center [136, 428] width 47 height 28
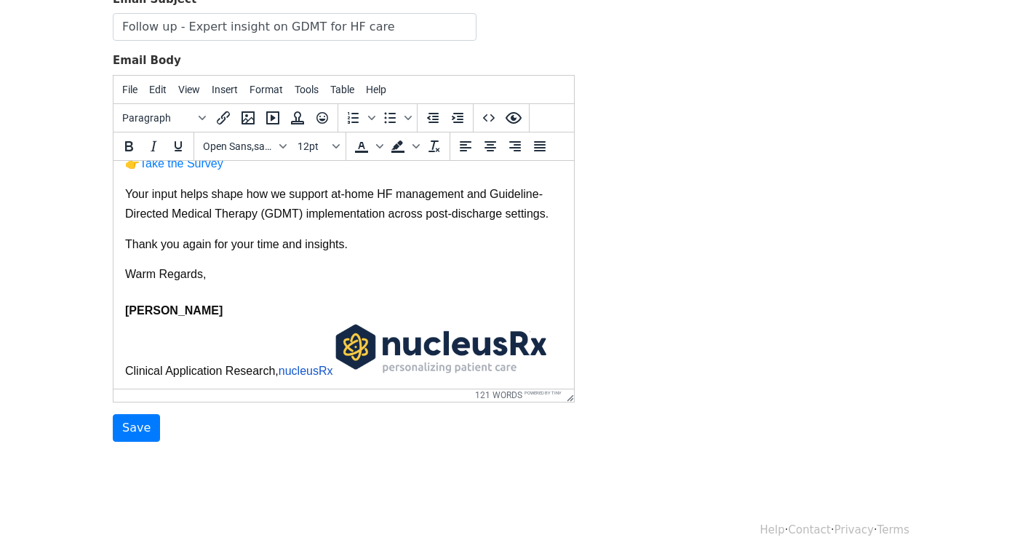
scroll to position [226, 0]
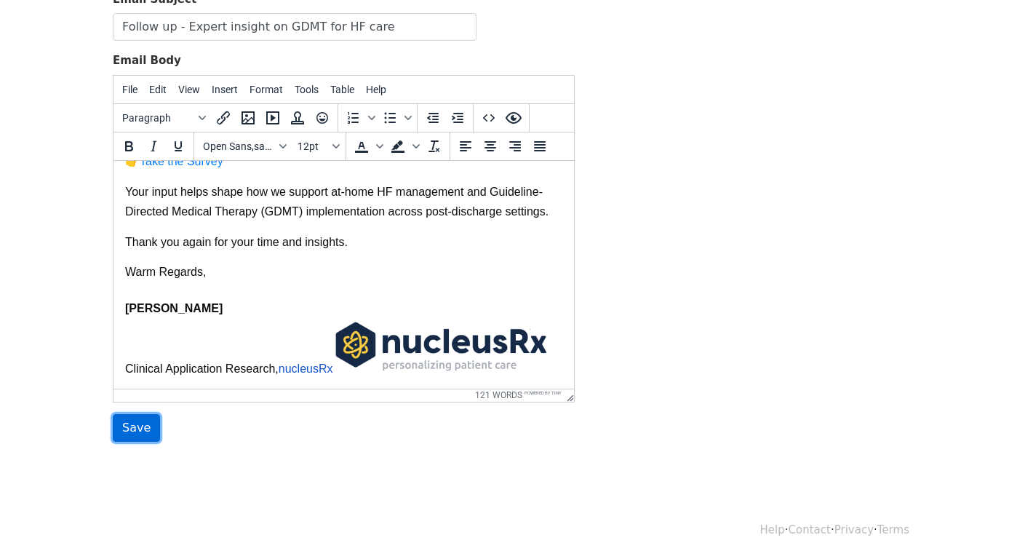
click at [137, 421] on input "Save" at bounding box center [136, 428] width 47 height 28
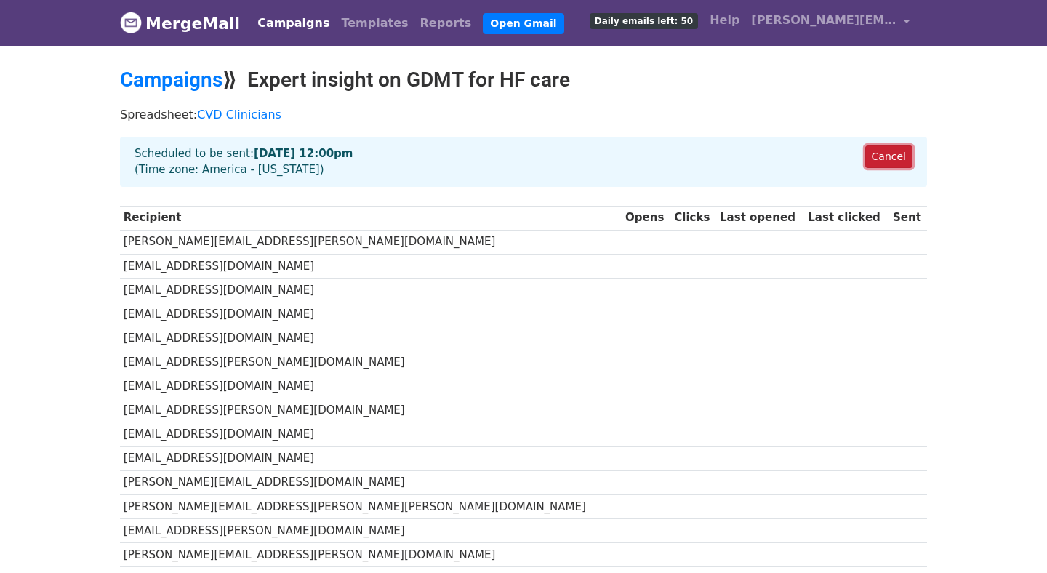
click at [890, 153] on link "Cancel" at bounding box center [888, 156] width 47 height 23
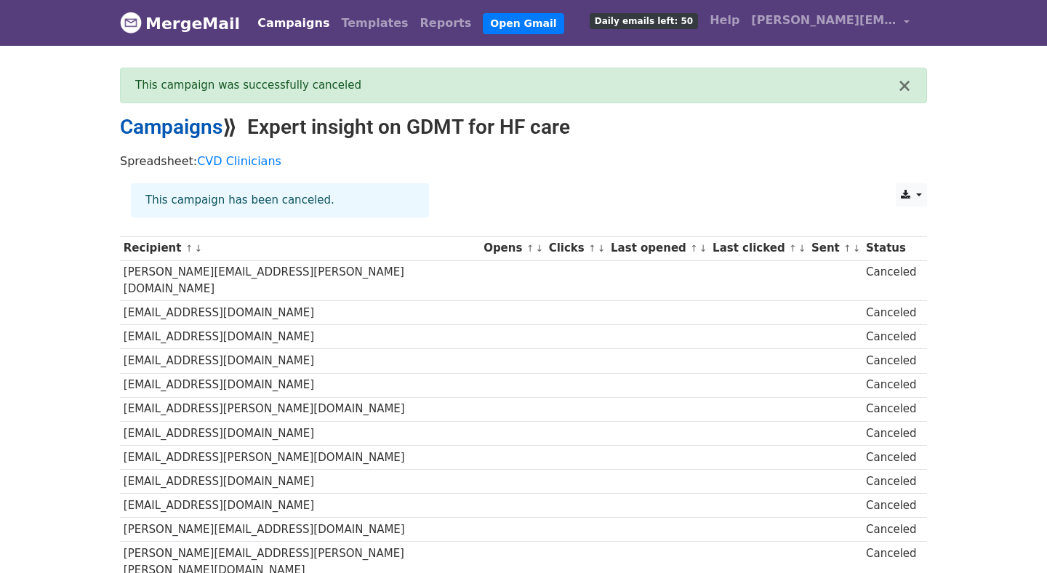
click at [193, 116] on link "Campaigns" at bounding box center [171, 127] width 103 height 24
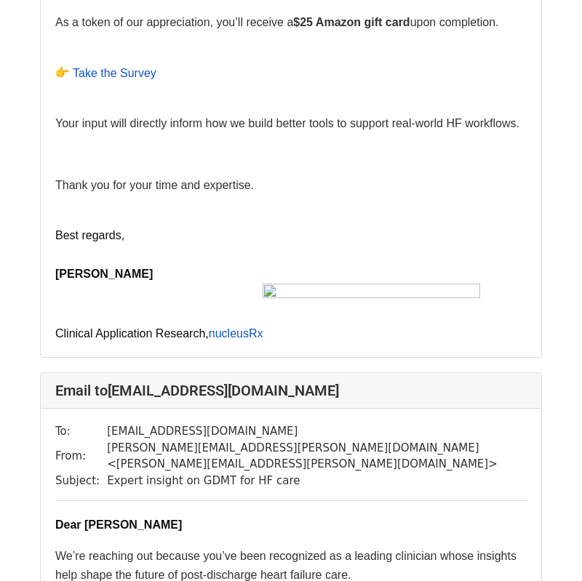
scroll to position [1137, 0]
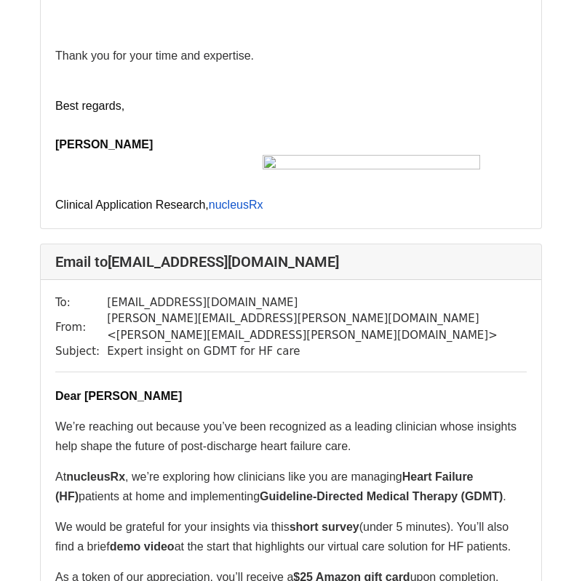
scroll to position [1935, 0]
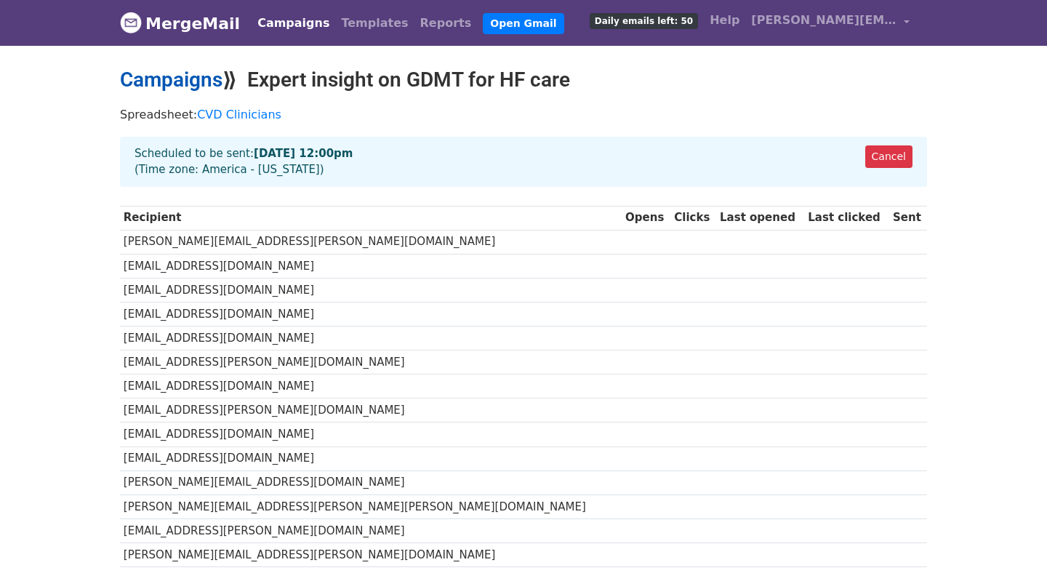
click at [193, 83] on link "Campaigns" at bounding box center [171, 80] width 103 height 24
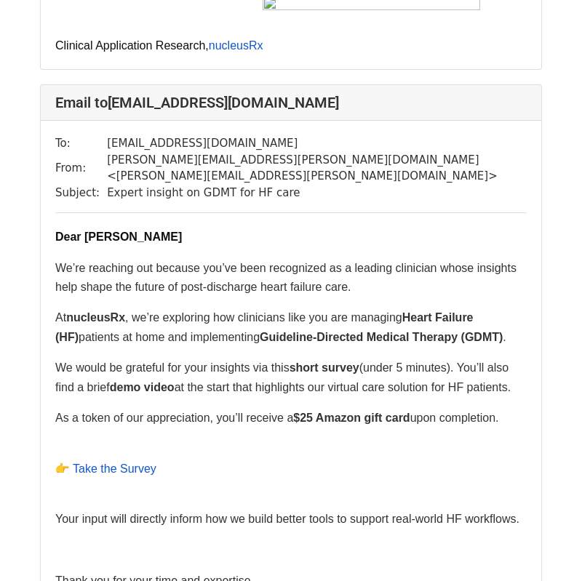
scroll to position [1394, 0]
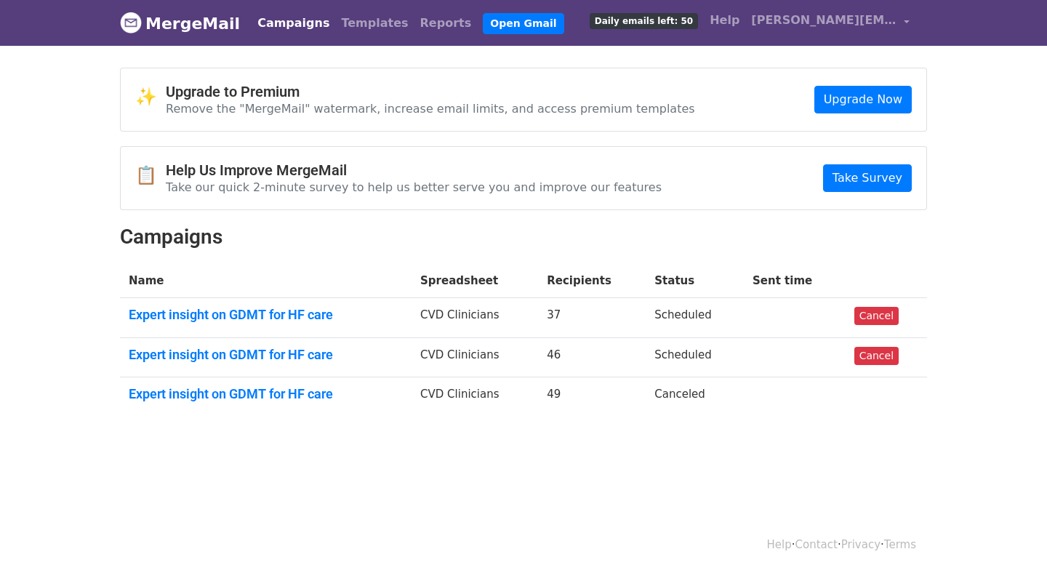
click at [692, 510] on html "MergeMail Campaigns Templates Reports Open Gmail Daily emails left: 50 Help [PE…" at bounding box center [523, 286] width 1047 height 573
